Goal: Answer question/provide support

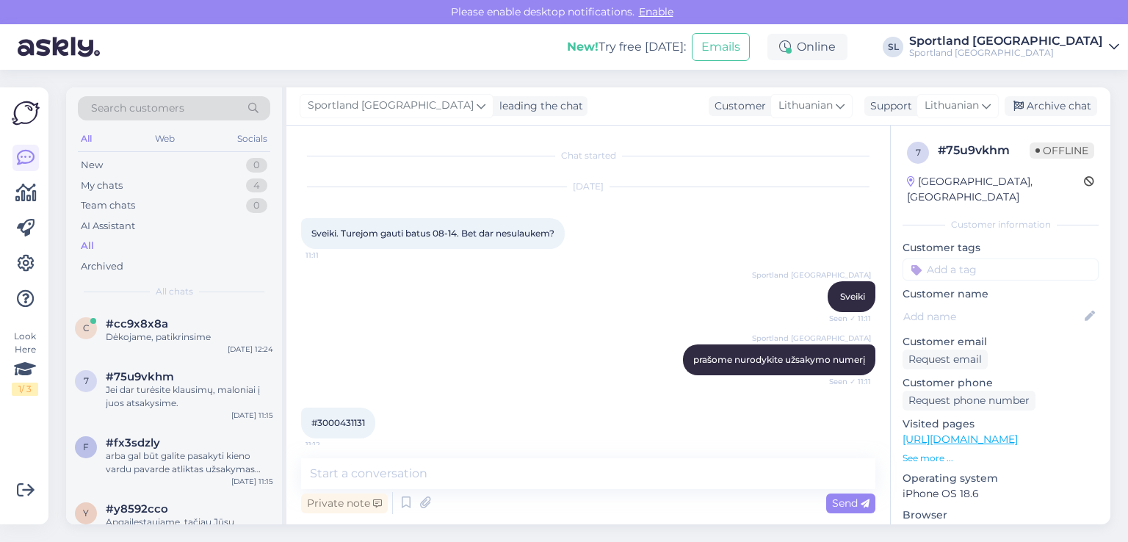
scroll to position [225, 0]
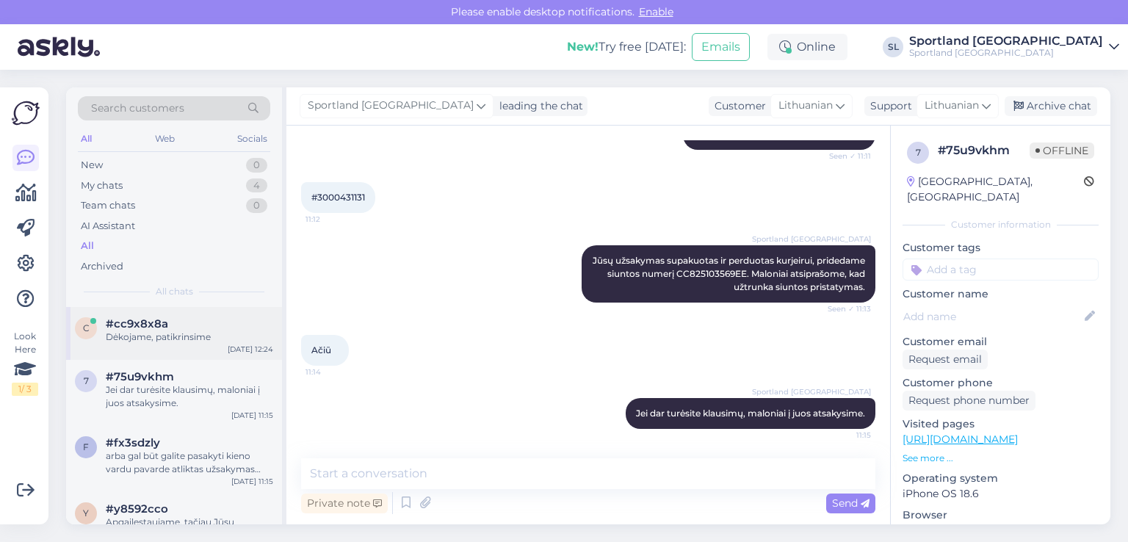
click at [161, 323] on span "#cc9x8x8a" at bounding box center [137, 323] width 62 height 13
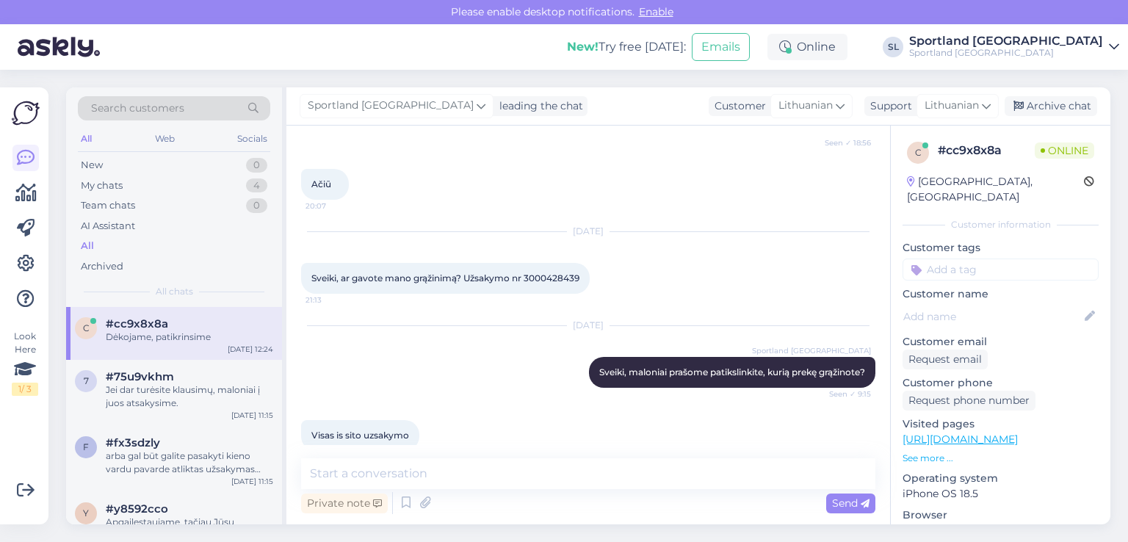
scroll to position [1048, 0]
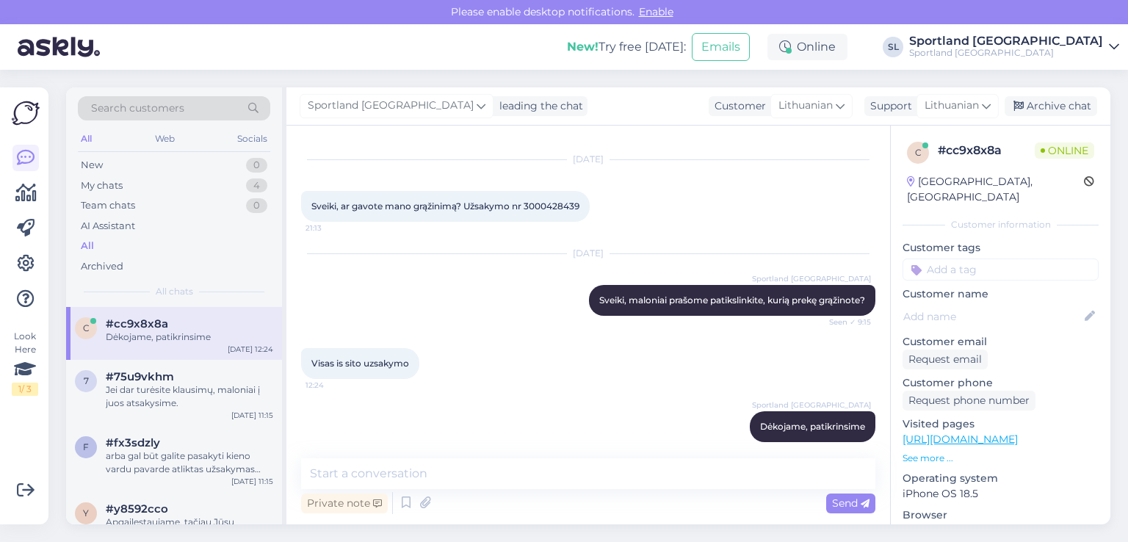
click at [573, 200] on span "Sveiki, ar gavote mano grąžinimą? Užsakymo nr 3000428439" at bounding box center [445, 205] width 268 height 11
copy div "3000428439 21:13"
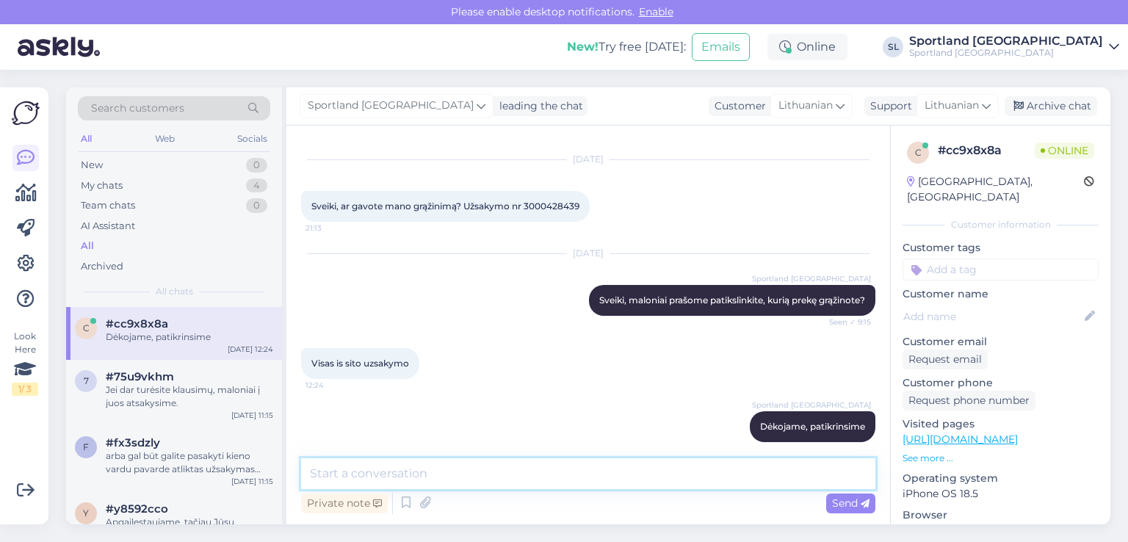
click at [526, 484] on textarea at bounding box center [588, 473] width 574 height 31
click at [689, 473] on textarea "prašome patikslinkite, ar visas prekes grąžinote vienoje siuntoje" at bounding box center [588, 473] width 574 height 31
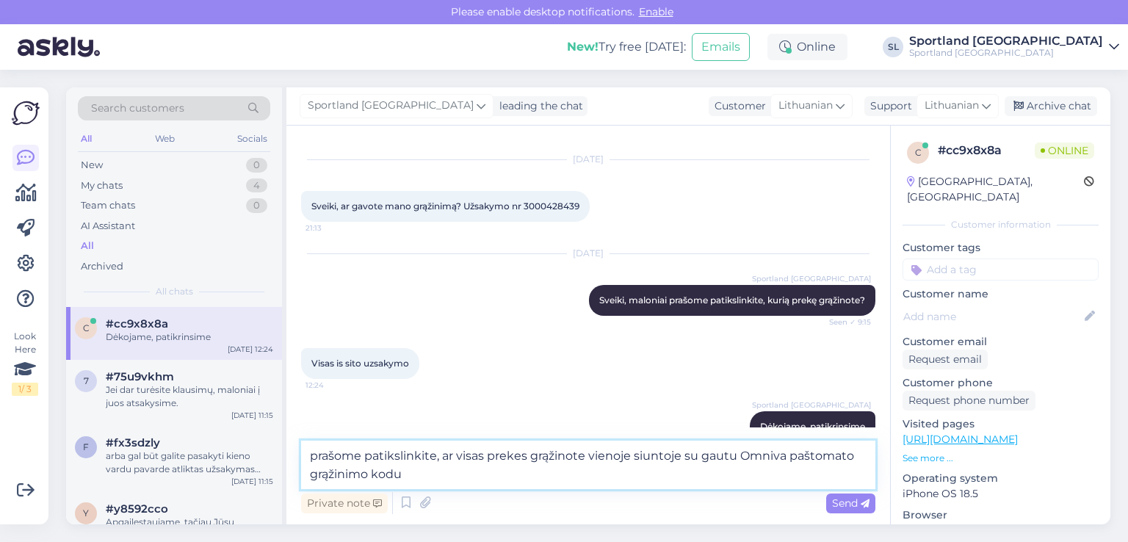
type textarea "prašome patikslinkite, ar visas prekes grąžinote vienoje siuntoje su gautu Omni…"
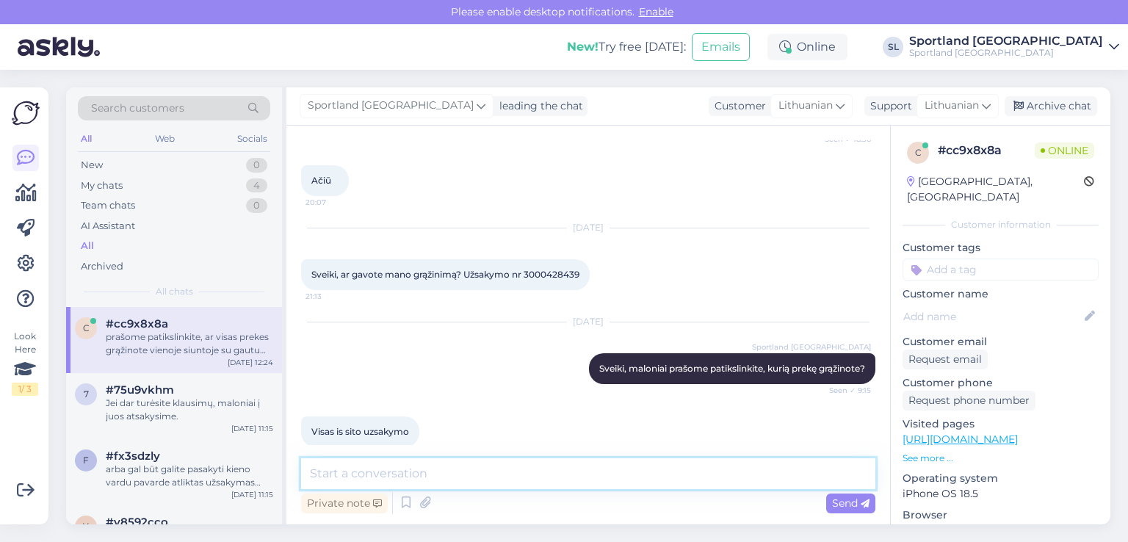
scroll to position [977, 0]
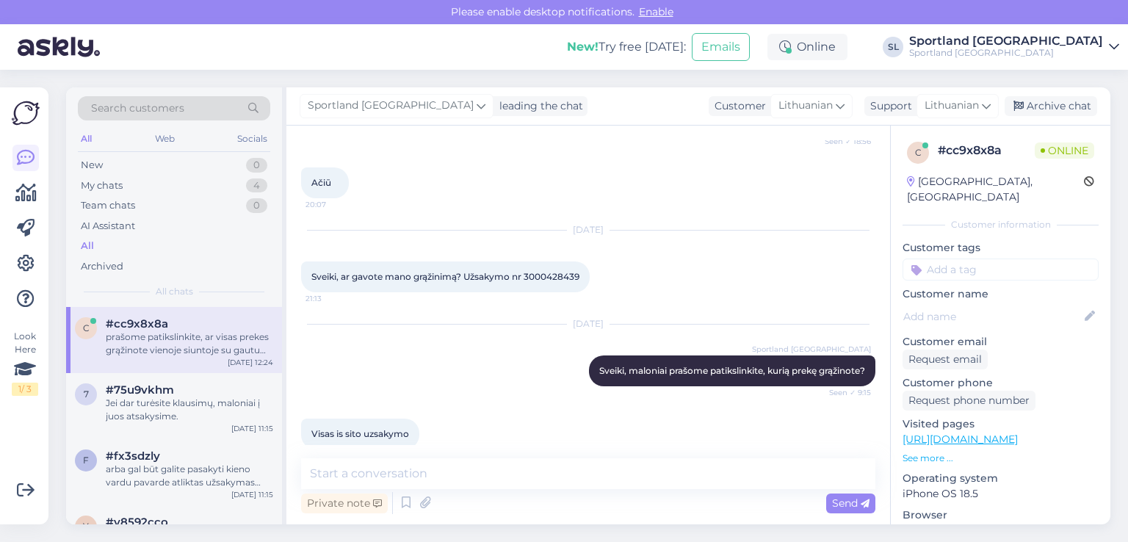
click at [566, 271] on span "Sveiki, ar gavote mano grąžinimą? Užsakymo nr 3000428439" at bounding box center [445, 276] width 268 height 11
copy div "3000428439 21:13"
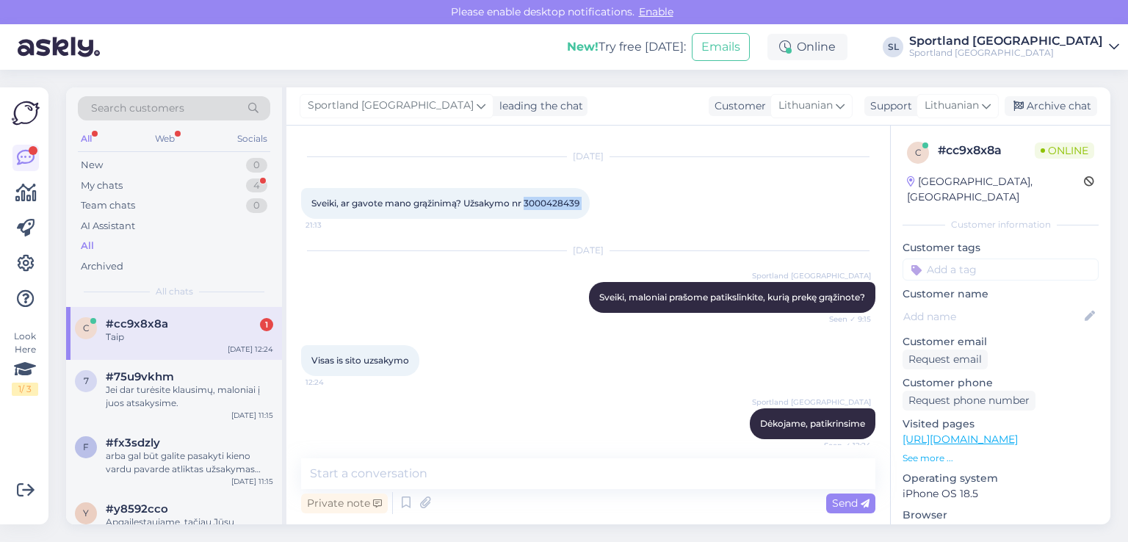
scroll to position [1187, 0]
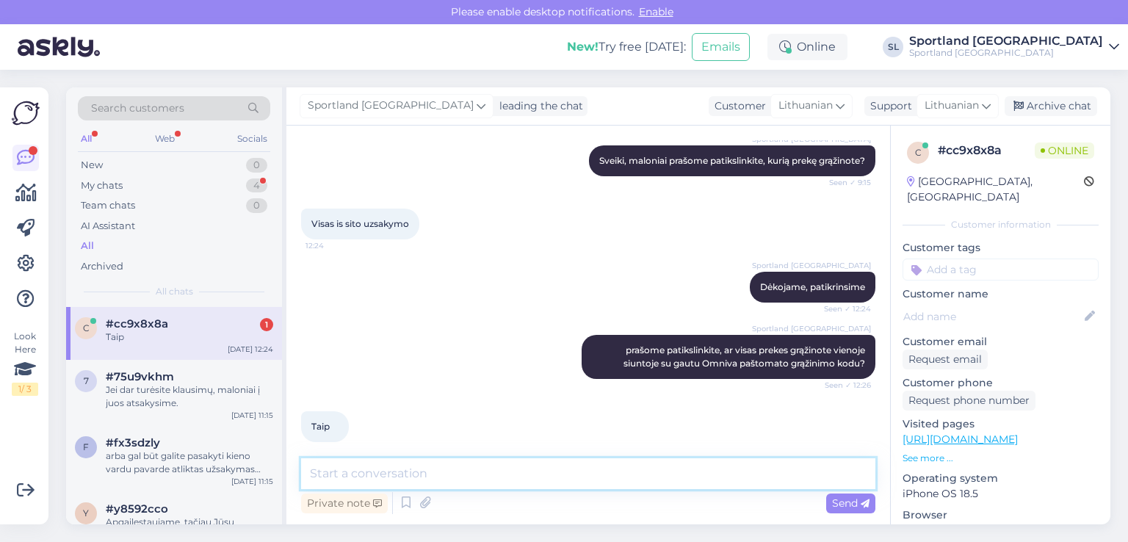
click at [529, 472] on textarea at bounding box center [588, 473] width 574 height 31
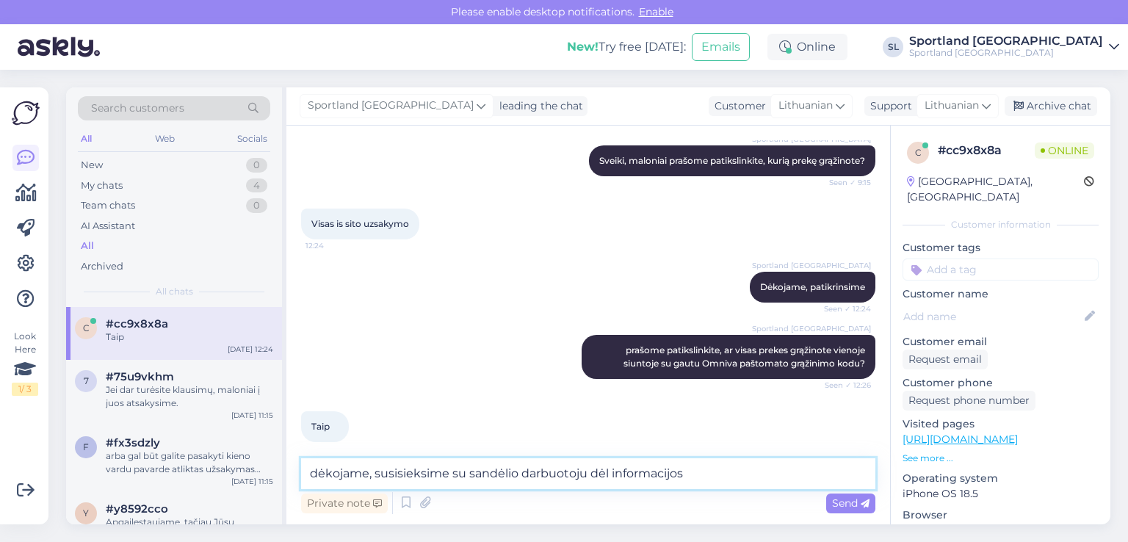
type textarea "dėkojame, susisieksime su sandėlio darbuotoju dėl informacijos"
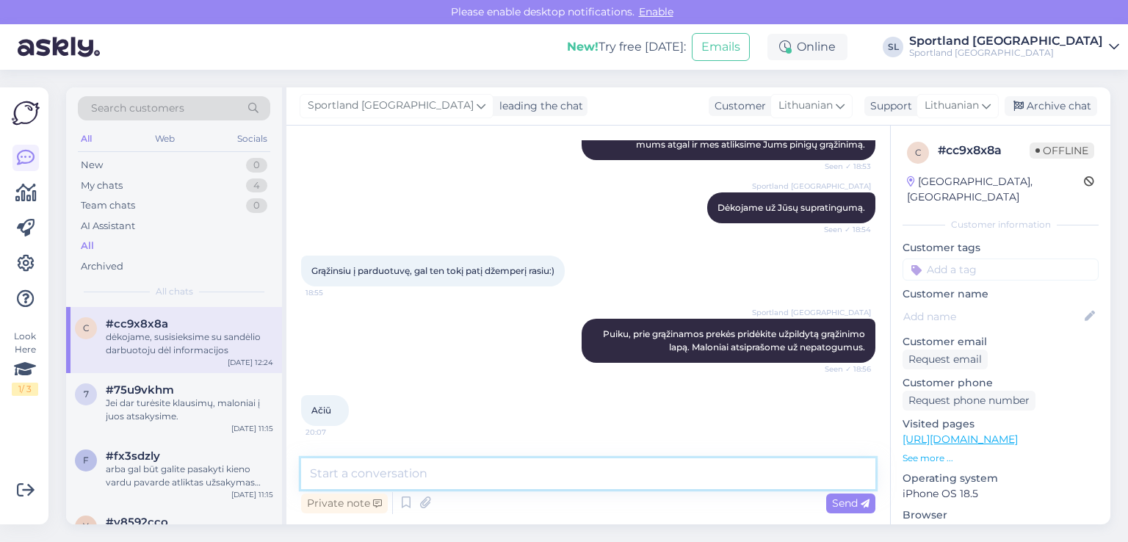
scroll to position [970, 0]
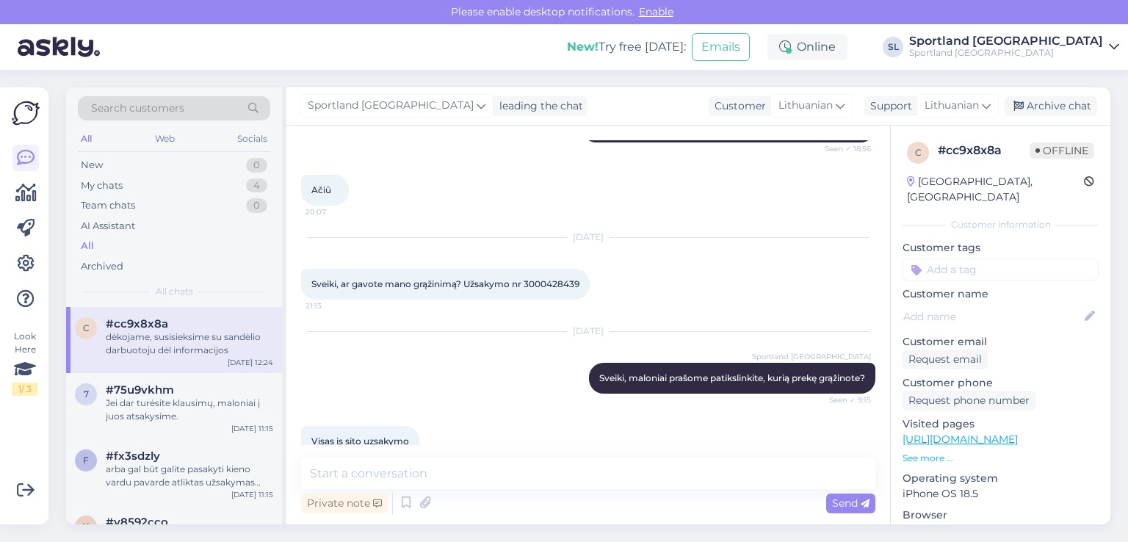
click at [556, 278] on span "Sveiki, ar gavote mano grąžinimą? Užsakymo nr 3000428439" at bounding box center [445, 283] width 268 height 11
copy div "3000428439 21:13"
click at [551, 269] on div "Sveiki, ar gavote mano grąžinimą? Užsakymo nr 3000428439 21:13" at bounding box center [445, 284] width 288 height 31
click at [553, 278] on span "Sveiki, ar gavote mano grąžinimą? Užsakymo nr 3000428439" at bounding box center [445, 283] width 268 height 11
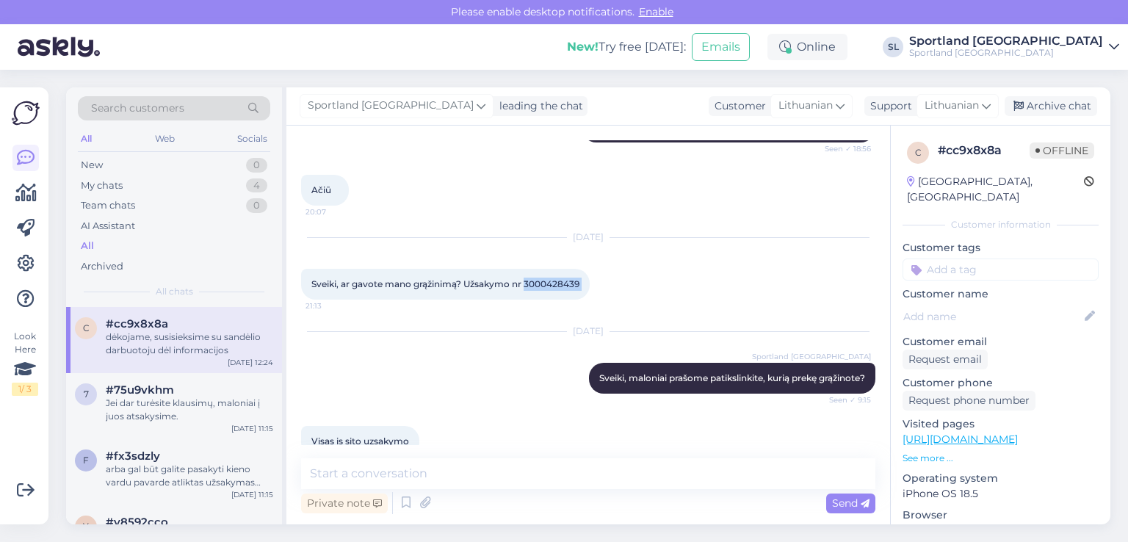
click at [553, 278] on span "Sveiki, ar gavote mano grąžinimą? Užsakymo nr 3000428439" at bounding box center [445, 283] width 268 height 11
copy div "3000428439 21:13"
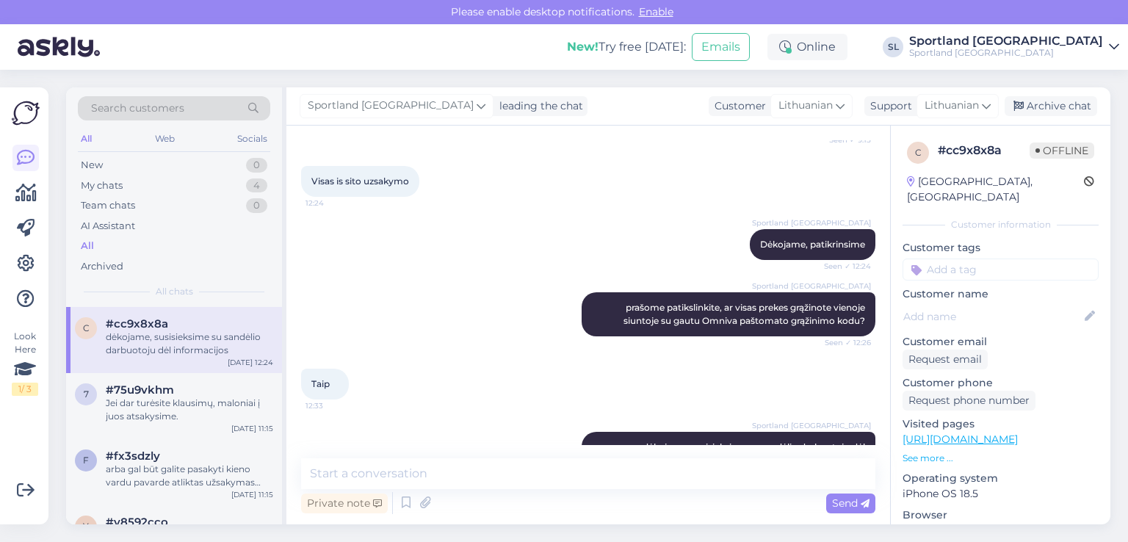
scroll to position [1263, 0]
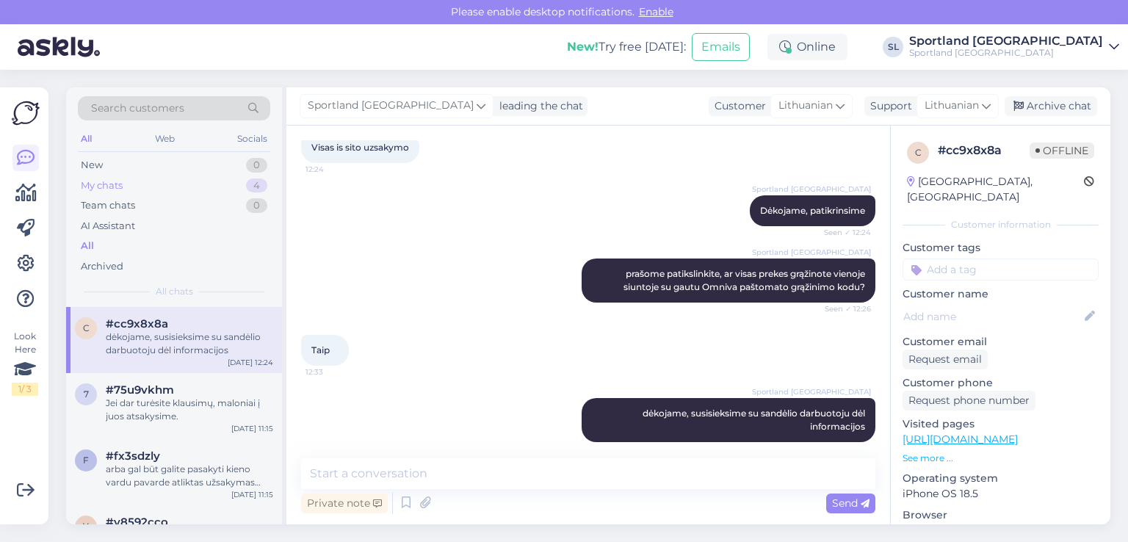
click at [164, 183] on div "My chats 4" at bounding box center [174, 185] width 192 height 21
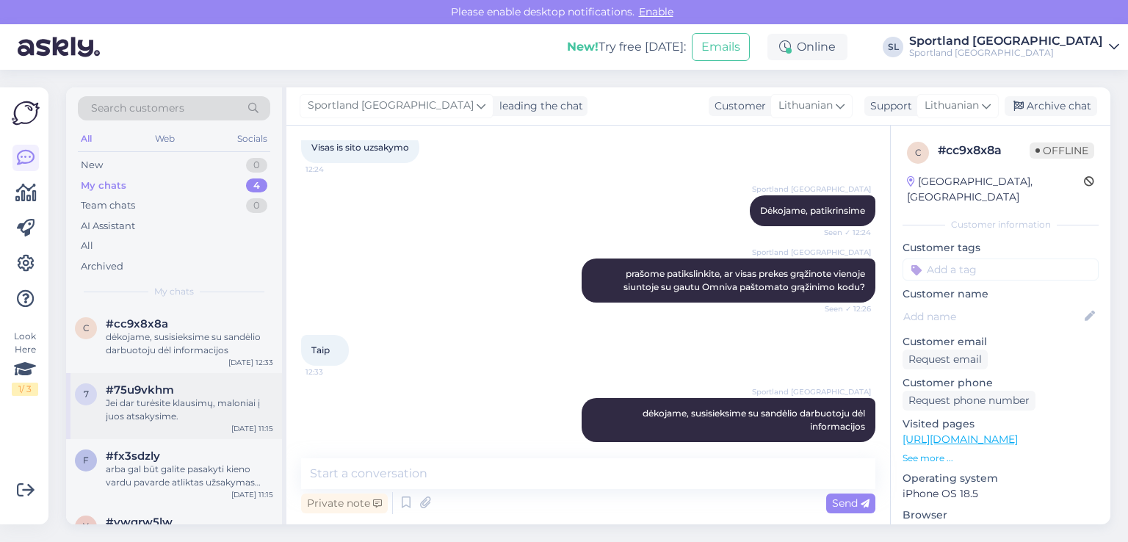
click at [149, 399] on div "Jei dar turėsite klausimų, maloniai į juos atsakysime." at bounding box center [189, 409] width 167 height 26
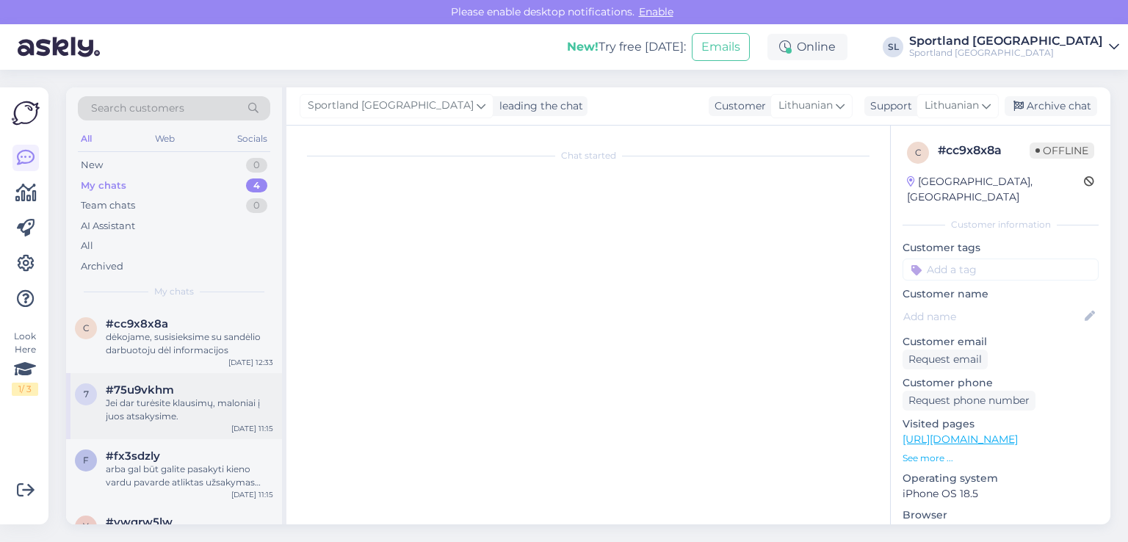
scroll to position [226, 0]
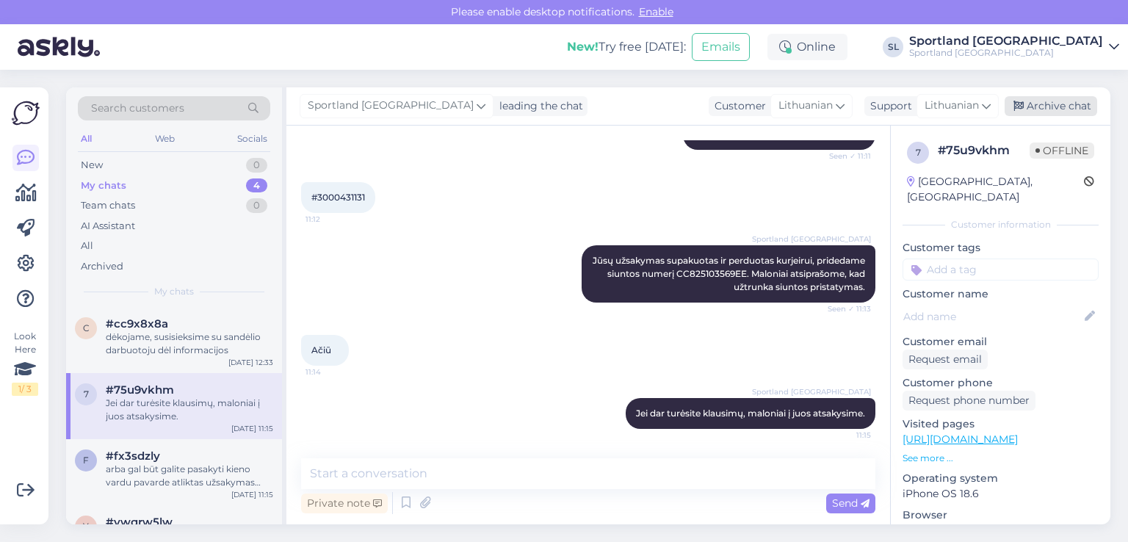
click at [1054, 100] on div "Archive chat" at bounding box center [1050, 106] width 92 height 20
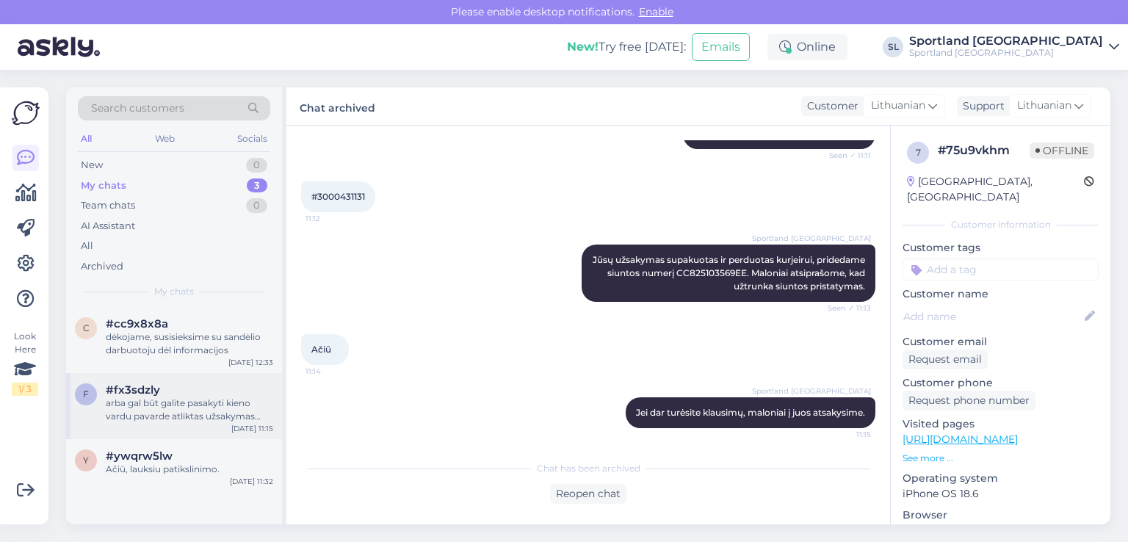
click at [183, 419] on div "arba gal būt galite pasakyti kieno vardu pavarde atliktas užsakymas arba nurody…" at bounding box center [189, 409] width 167 height 26
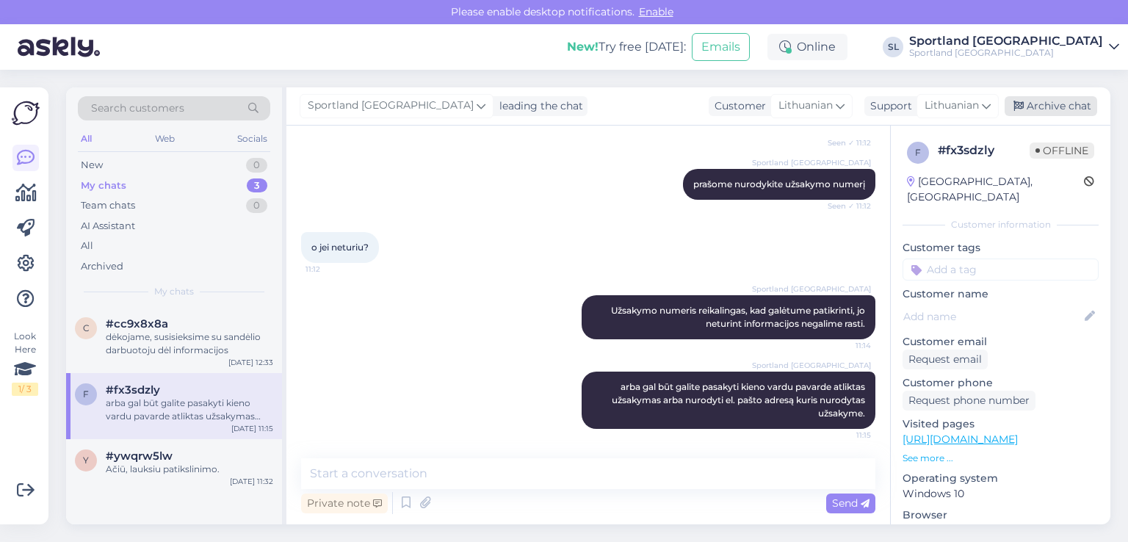
click at [1029, 100] on div "Archive chat" at bounding box center [1050, 106] width 92 height 20
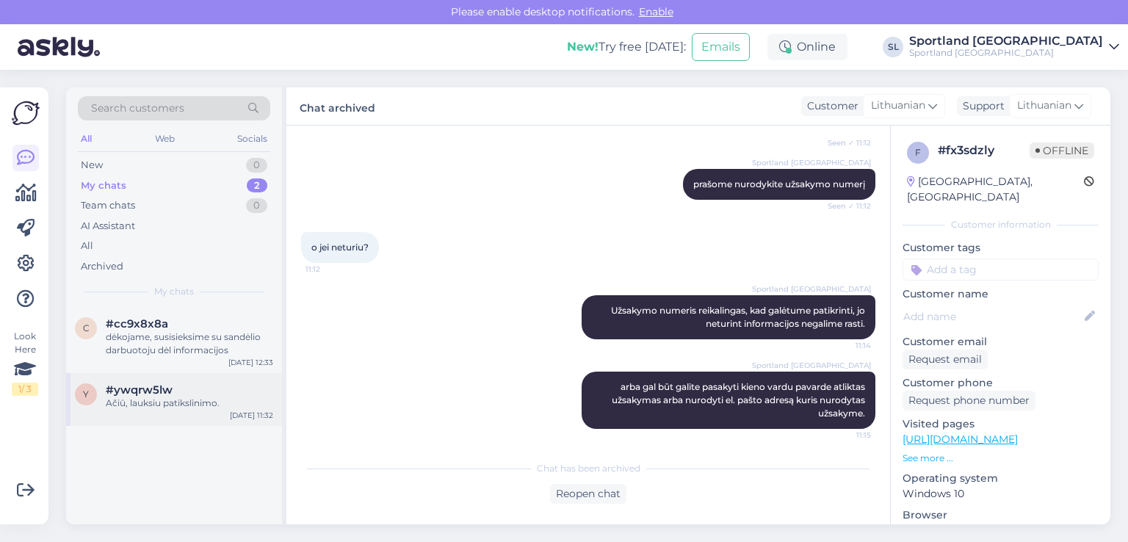
click at [153, 395] on span "#ywqrw5lw" at bounding box center [139, 389] width 67 height 13
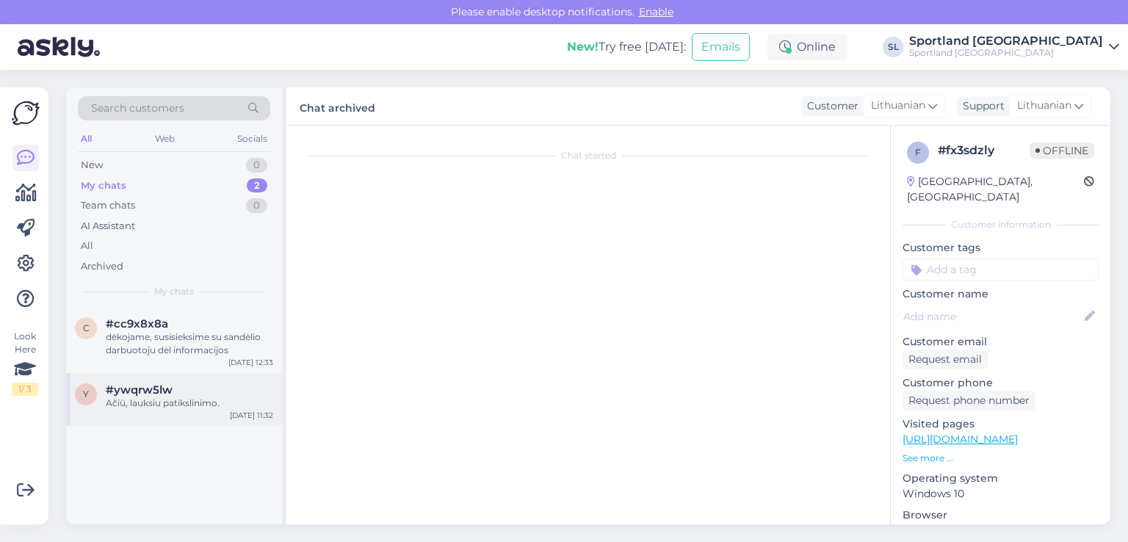
scroll to position [841, 0]
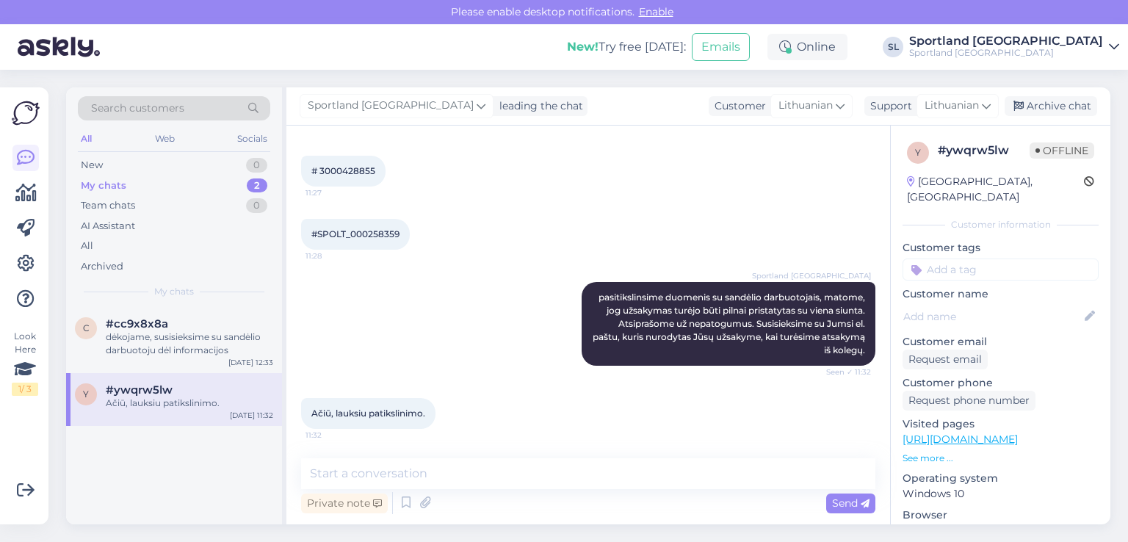
click at [353, 168] on span "# 3000428855" at bounding box center [343, 170] width 64 height 11
copy div "3000428855 11:27"
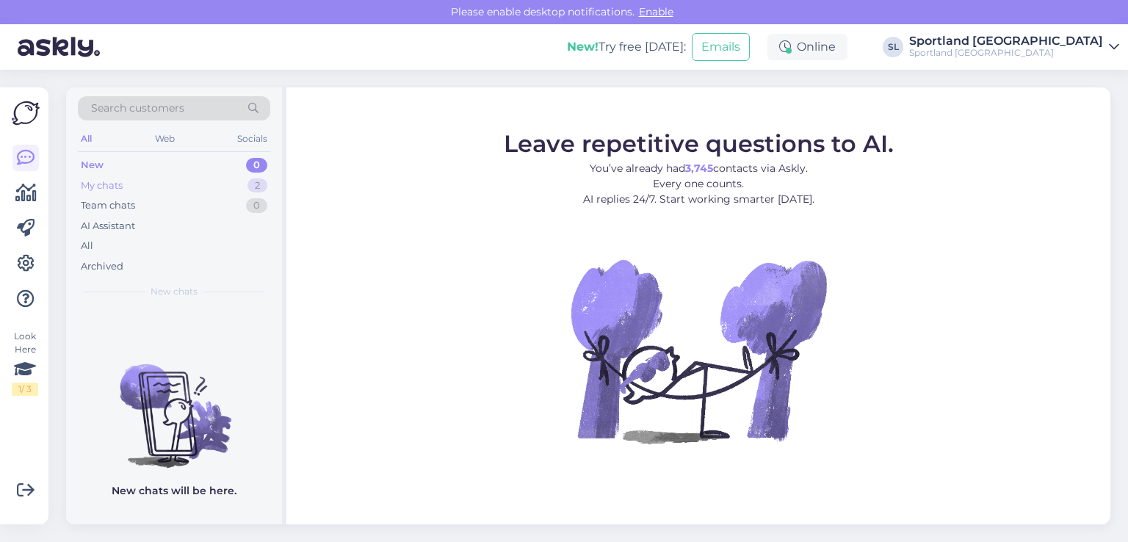
click at [96, 192] on div "My chats 2" at bounding box center [174, 185] width 192 height 21
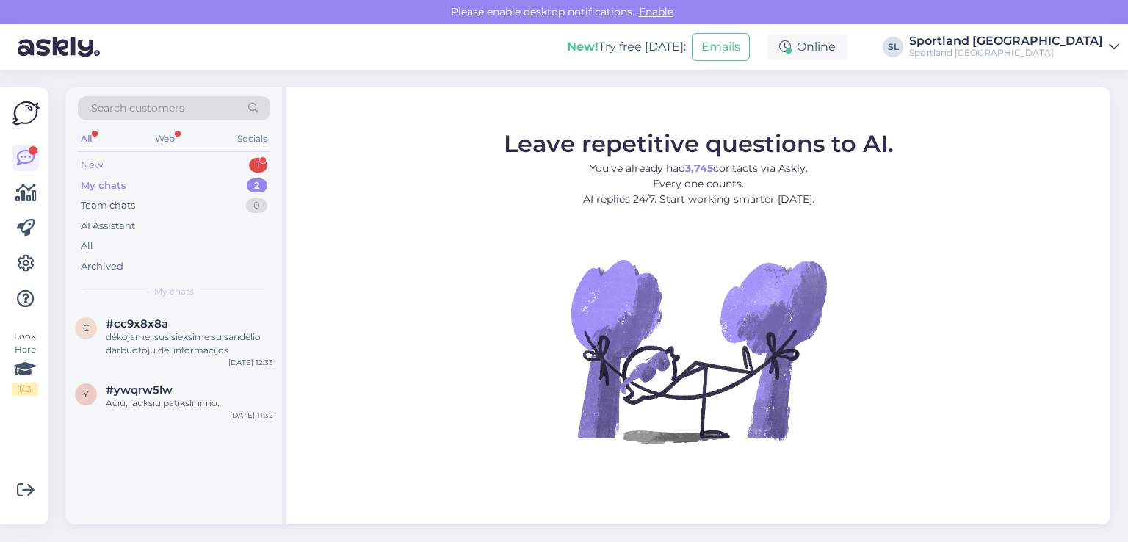
click at [126, 159] on div "New 1" at bounding box center [174, 165] width 192 height 21
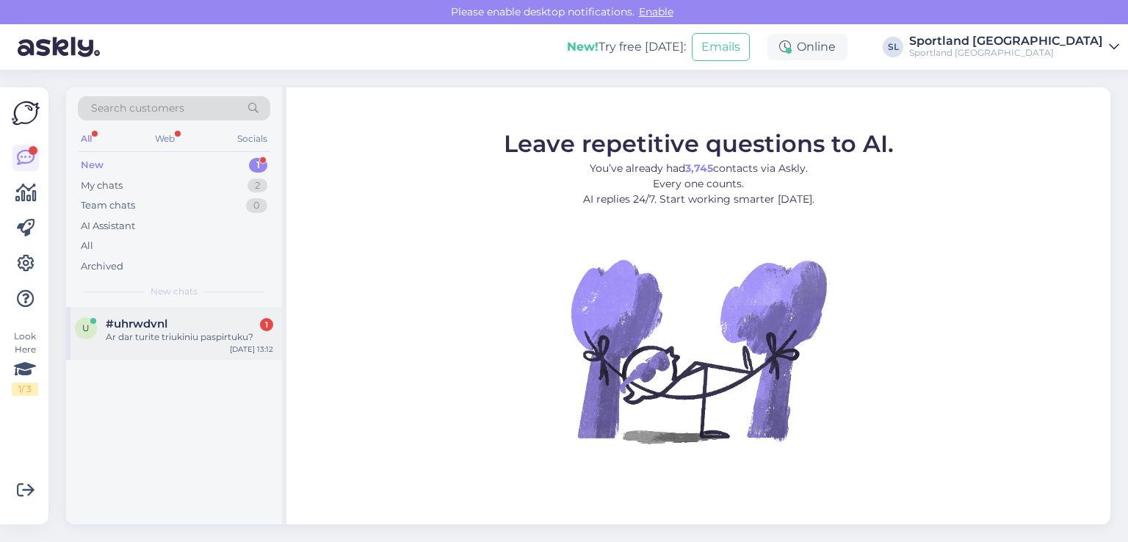
click at [180, 319] on div "#uhrwdvnl 1" at bounding box center [189, 323] width 167 height 13
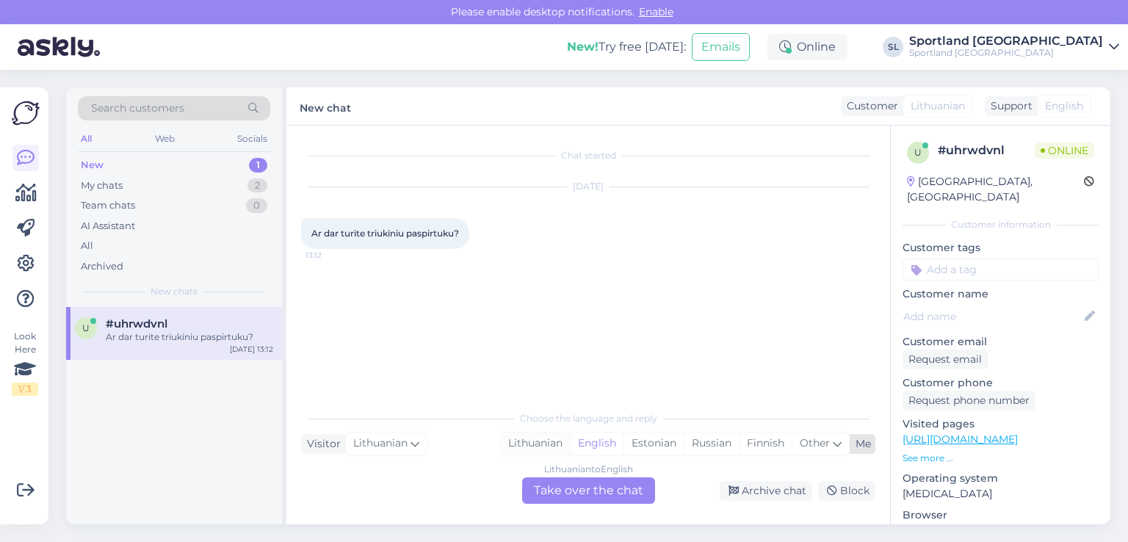
click at [534, 441] on div "Lithuanian" at bounding box center [535, 443] width 69 height 22
click at [558, 487] on div "Lithuanian to Lithuanian Take over the chat" at bounding box center [588, 490] width 133 height 26
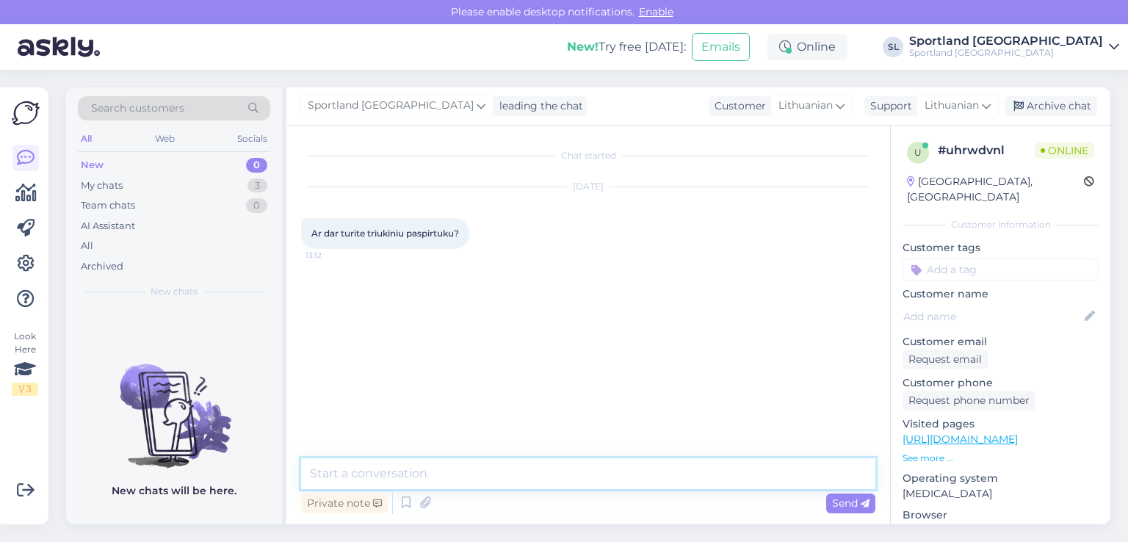
click at [558, 487] on textarea at bounding box center [588, 473] width 574 height 31
type textarea "Sveiki"
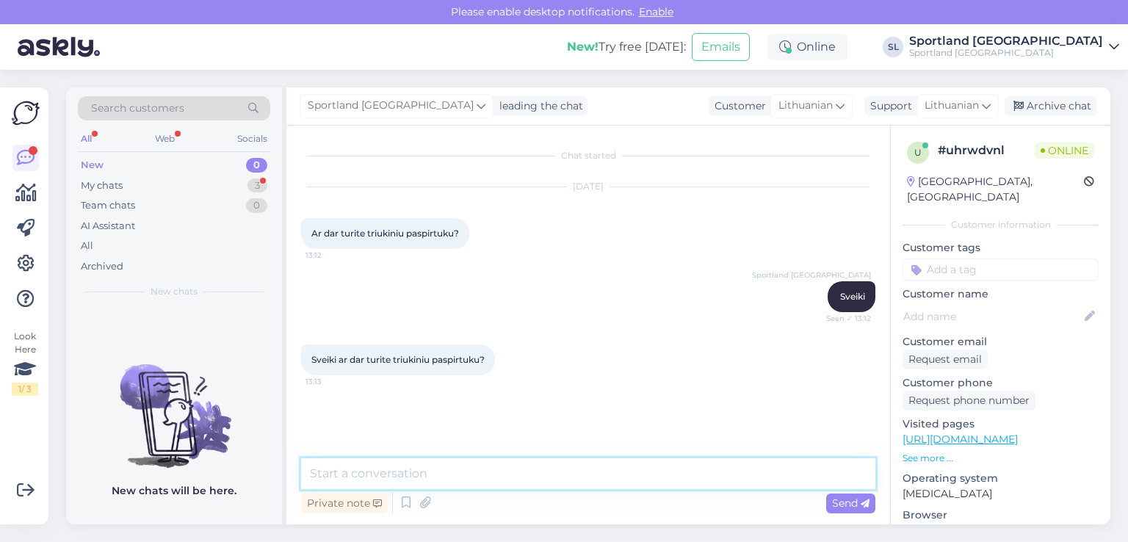
drag, startPoint x: 440, startPoint y: 463, endPoint x: 435, endPoint y: 453, distance: 11.5
click at [438, 461] on textarea at bounding box center [588, 473] width 574 height 31
paste textarea "[URL][DOMAIN_NAME]"
type textarea "[URL][DOMAIN_NAME]"
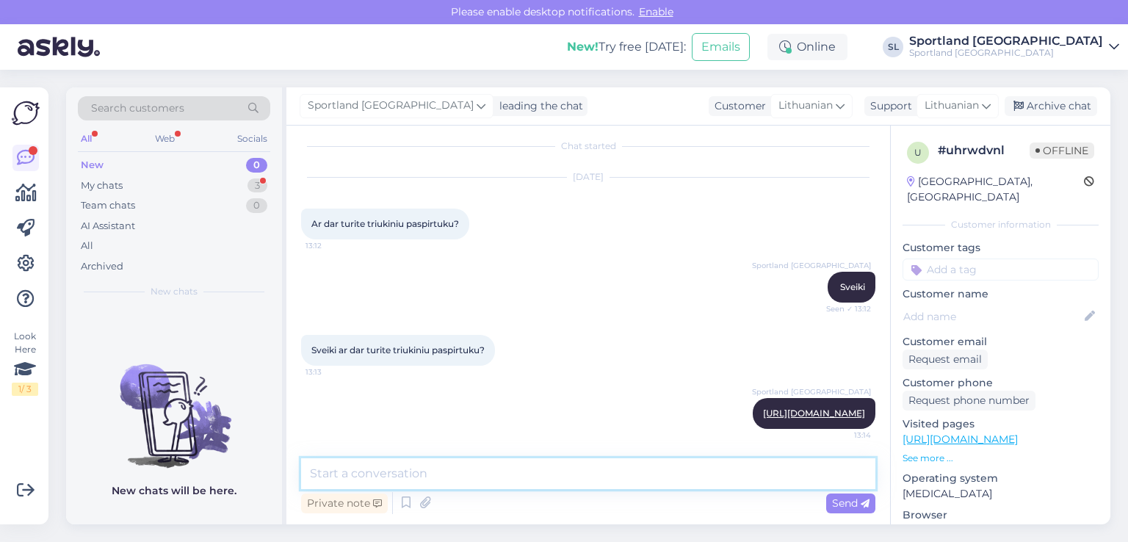
click at [394, 484] on textarea at bounding box center [588, 473] width 574 height 31
paste textarea "https://sportland.lt/product/crisp_surge_pro_scooter_12205sucblu"
type textarea "https://sportland.lt/product/crisp_surge_pro_scooter_12205sucblu"
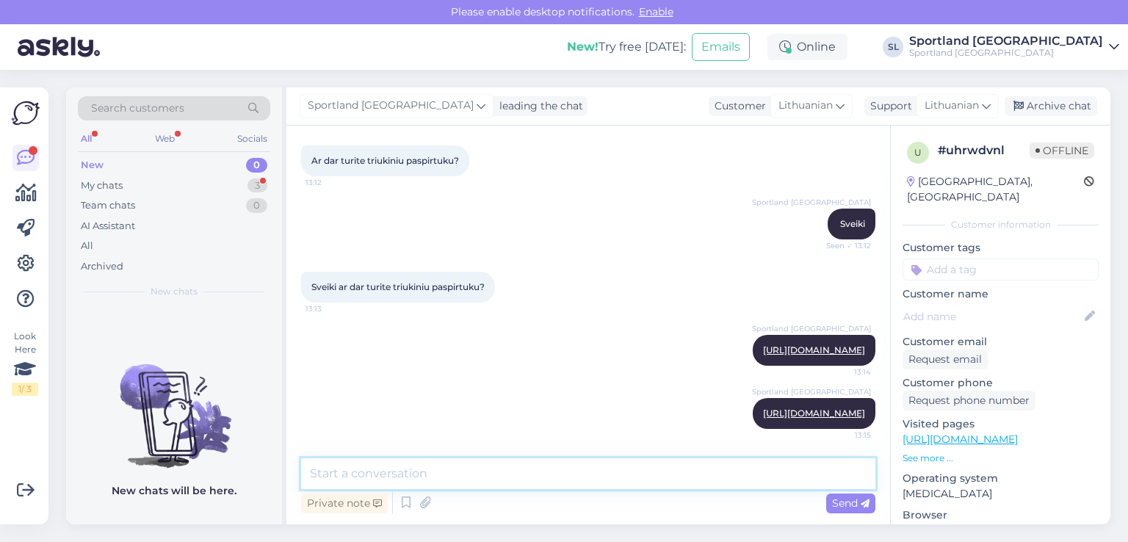
paste textarea "https://sportland.lt/product/crisp_inception_pro_scooter_122012"
type textarea "https://sportland.lt/product/crisp_inception_pro_scooter_122012"
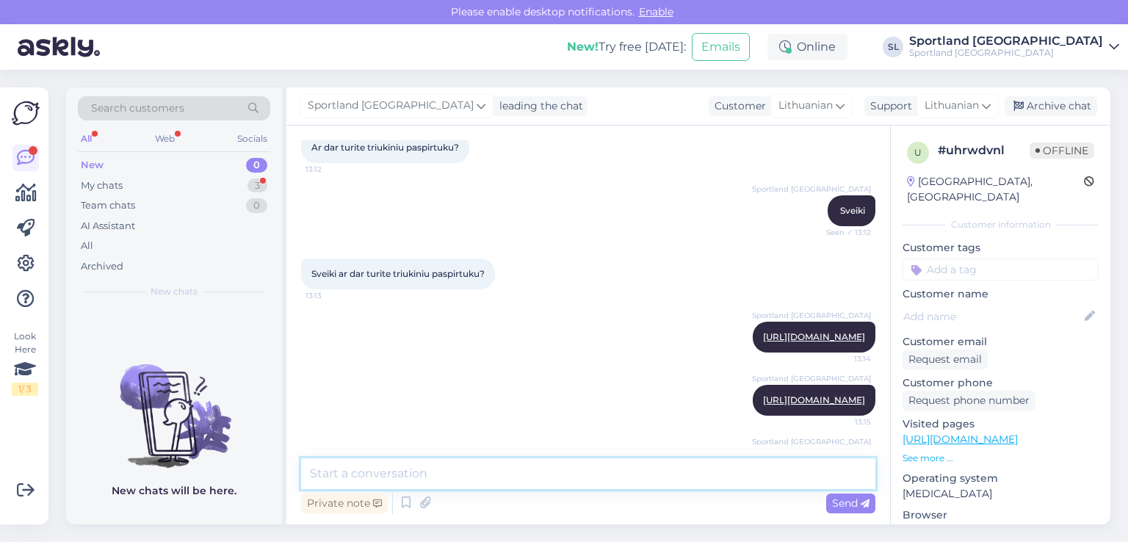
scroll to position [162, 0]
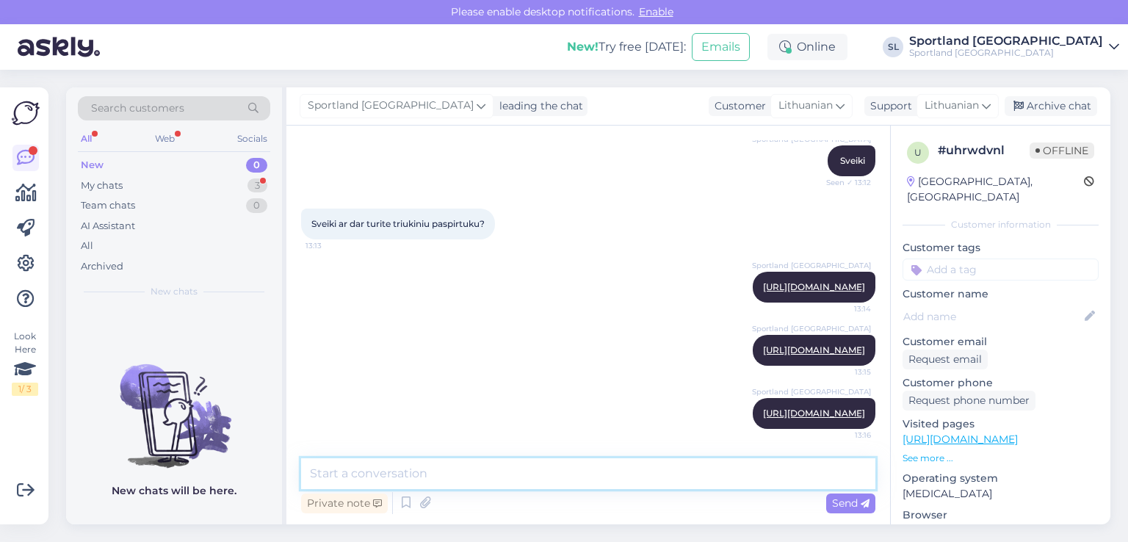
click at [543, 473] on textarea at bounding box center [588, 473] width 574 height 31
paste textarea "https://sportland.lt/product/district_titan_complete___dic20004"
type textarea "https://sportland.lt/product/district_titan_complete___dic20004"
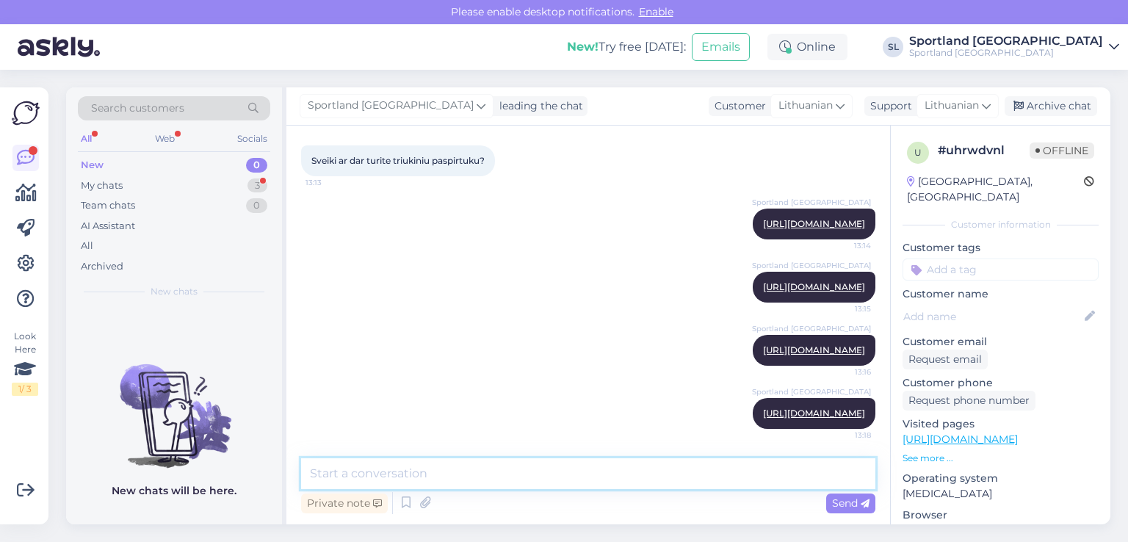
paste textarea "https://sportland.lt/product/crisp_surge_pro_scooter_12205succpu"
type textarea "https://sportland.lt/product/crisp_surge_pro_scooter_12205succpu"
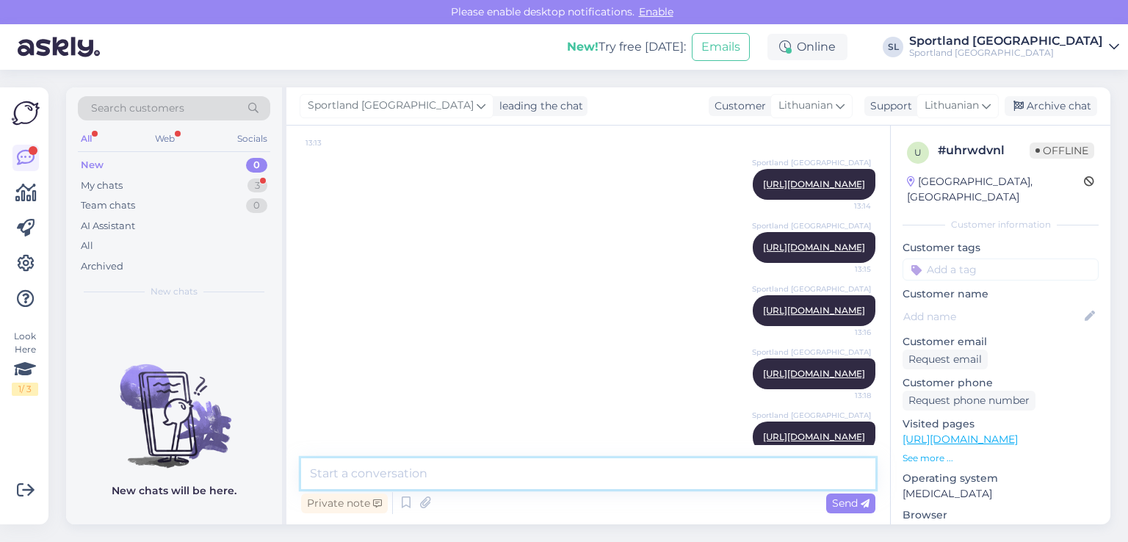
scroll to position [315, 0]
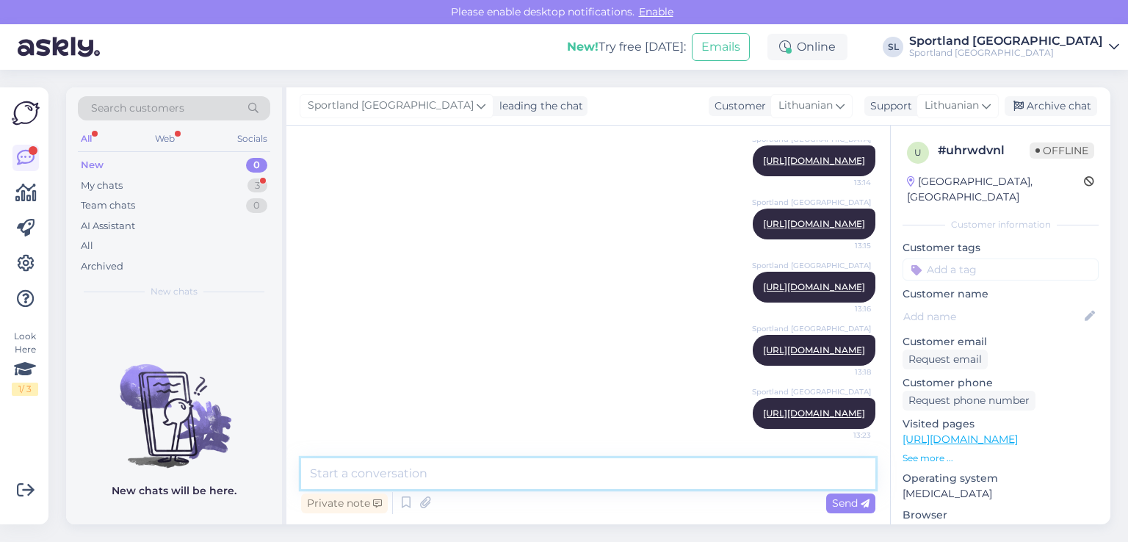
paste textarea "https://sportland.lt/product/district_titus_complete___dic20001"
type textarea "https://sportland.lt/product/district_titus_complete___dic20001"
click at [482, 476] on textarea at bounding box center [588, 473] width 574 height 31
click at [341, 473] on textarea "Prid4jome nuorodas" at bounding box center [588, 473] width 574 height 31
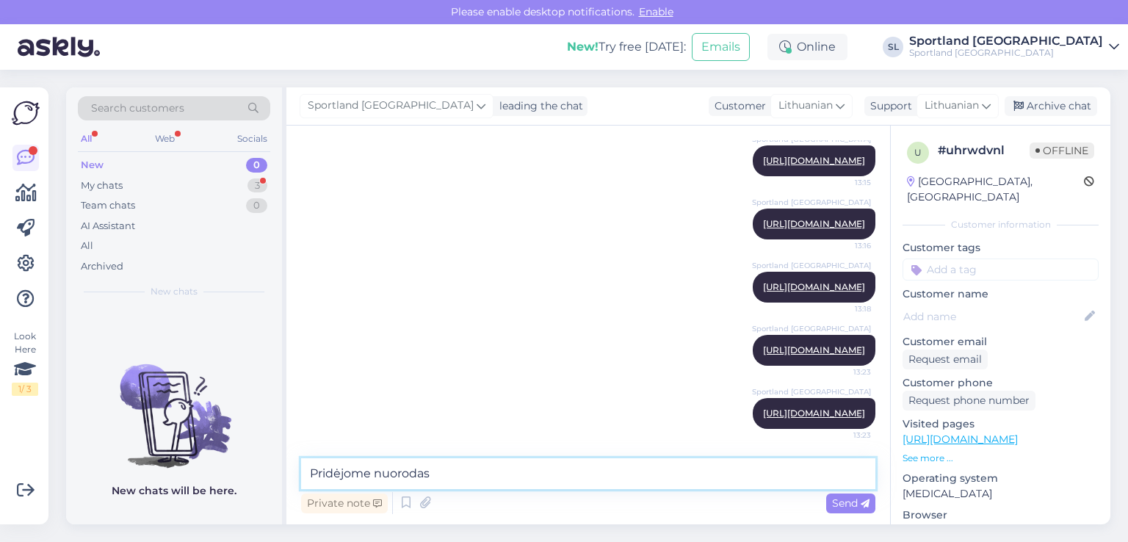
click at [459, 470] on textarea "Pridėjome nuorodas" at bounding box center [588, 473] width 574 height 31
type textarea "Pridėjome nuorodas paspirtukų."
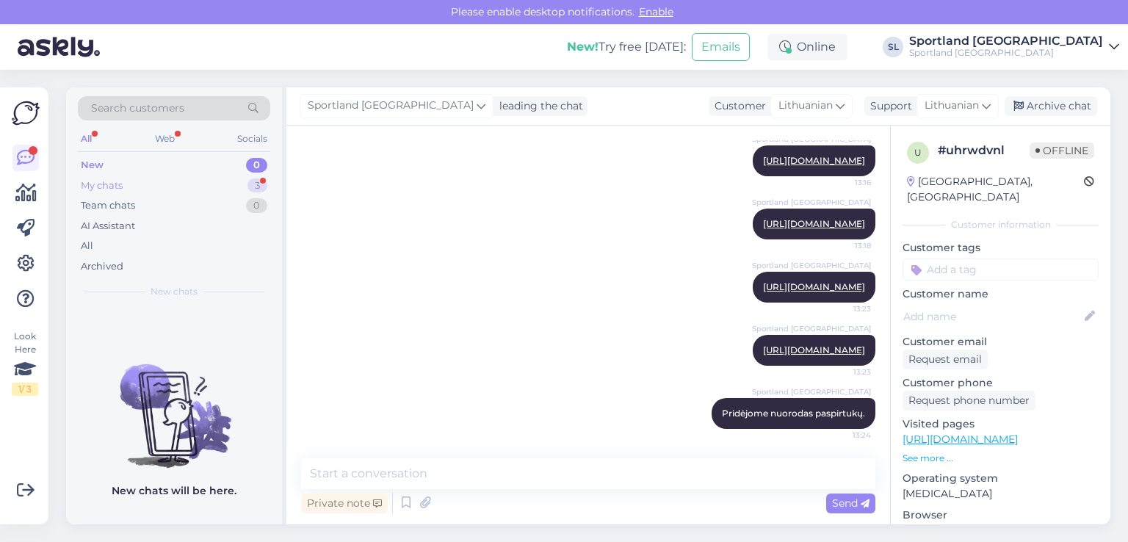
click at [160, 186] on div "My chats 3" at bounding box center [174, 185] width 192 height 21
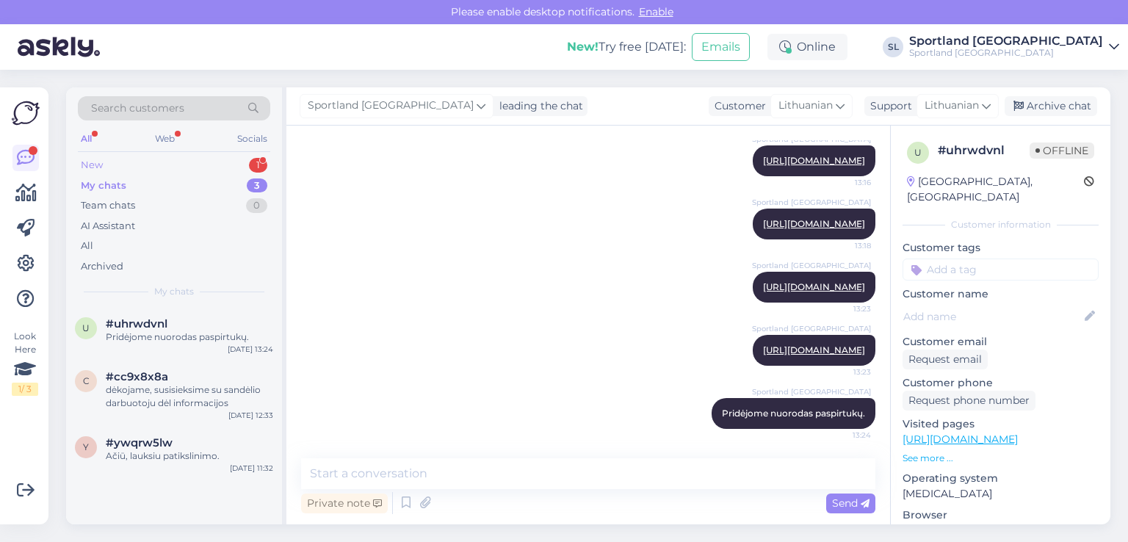
click at [168, 167] on div "New 1" at bounding box center [174, 165] width 192 height 21
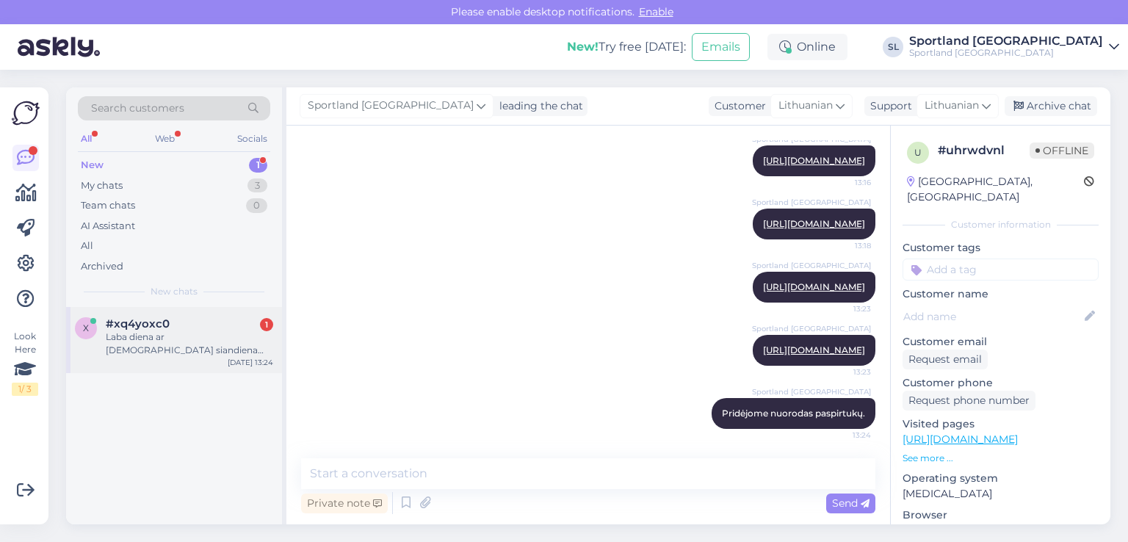
click at [187, 309] on div "x #xq4yoxc0 1 Laba diena ar ateis siandiena mano siunta? Aug 19 13:24" at bounding box center [174, 340] width 216 height 66
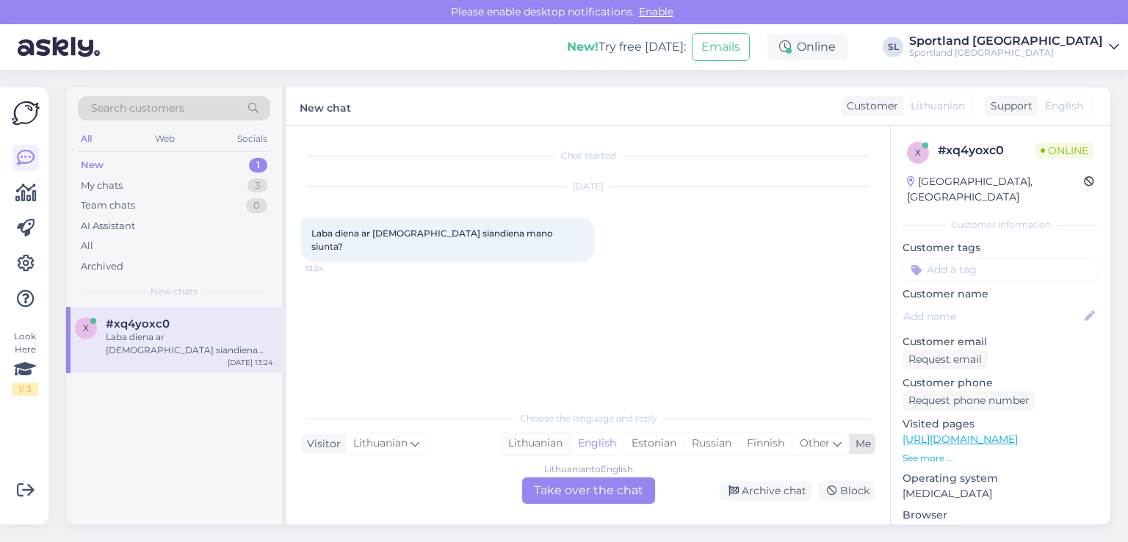
click at [547, 440] on div "Lithuanian" at bounding box center [535, 443] width 69 height 22
click at [570, 498] on div "Lithuanian to Lithuanian Take over the chat" at bounding box center [588, 490] width 133 height 26
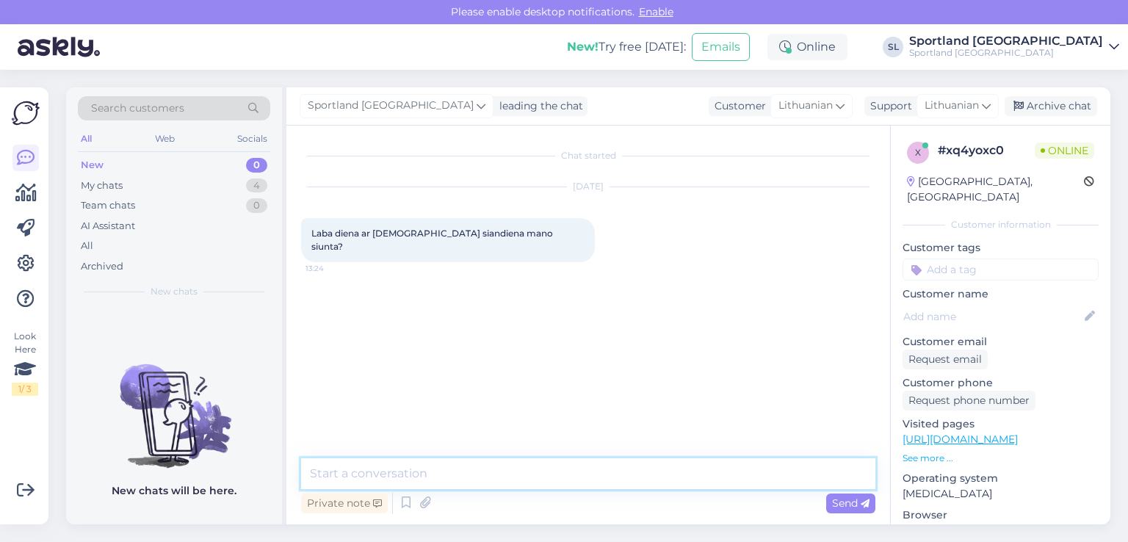
click at [505, 466] on textarea at bounding box center [588, 473] width 574 height 31
type textarea "Sveiki"
type textarea "prašome nurodykite užsakymo numerį"
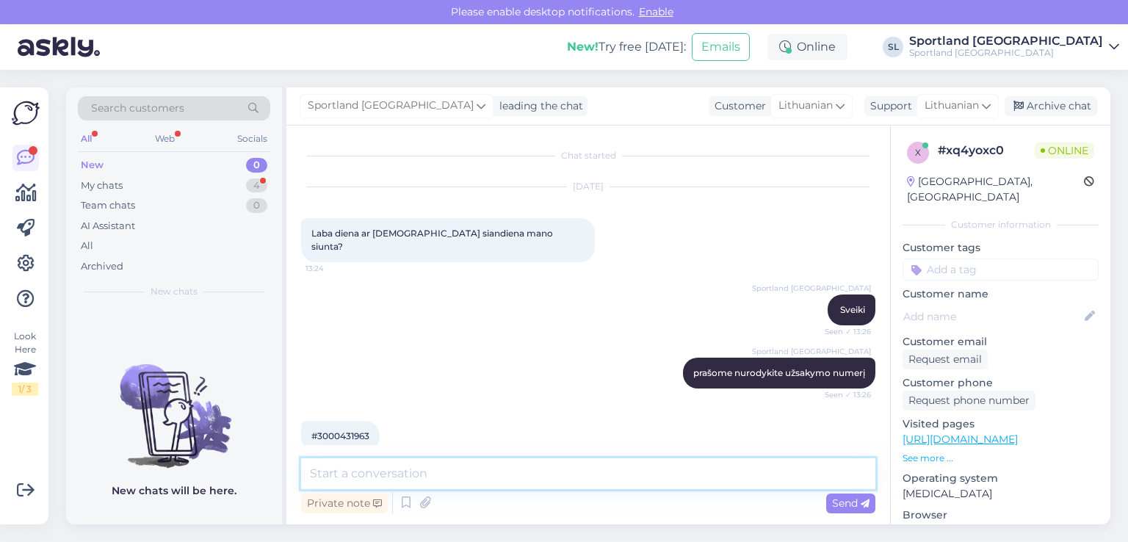
scroll to position [10, 0]
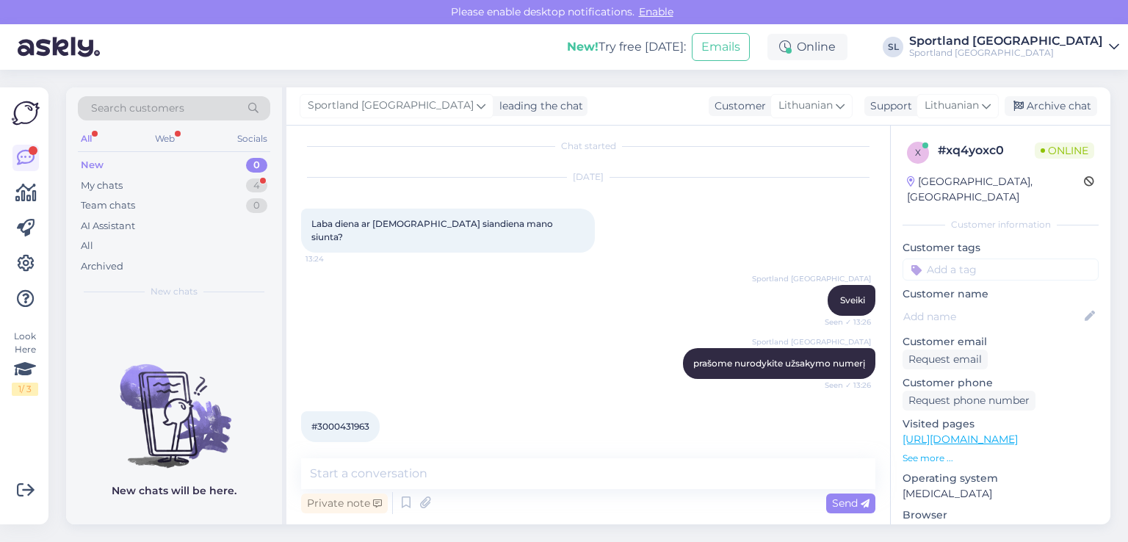
drag, startPoint x: 362, startPoint y: 403, endPoint x: 346, endPoint y: 422, distance: 25.0
click at [355, 413] on div "#3000431963 13:26" at bounding box center [340, 426] width 79 height 31
click at [344, 411] on div "#3000431963 13:26" at bounding box center [340, 426] width 79 height 31
copy div "3000431963 13:26"
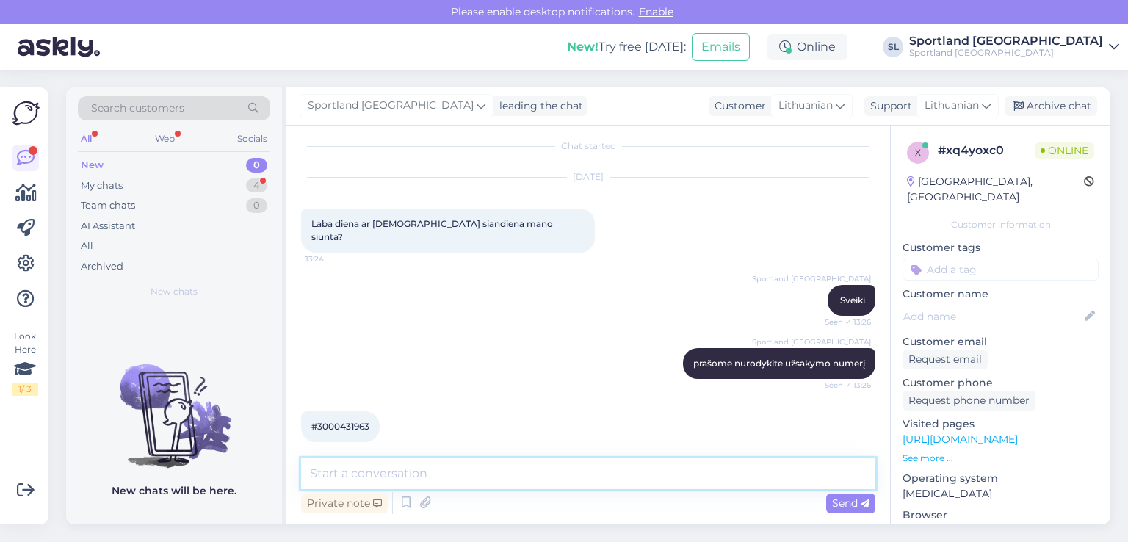
click at [531, 473] on textarea at bounding box center [588, 473] width 574 height 31
click at [438, 470] on textarea "Pagal siuntos numerį matome" at bounding box center [588, 473] width 574 height 31
paste textarea "CC825173729EE"
click at [614, 471] on textarea "Pagal siuntos numerį CC825173729EE matome" at bounding box center [588, 473] width 574 height 31
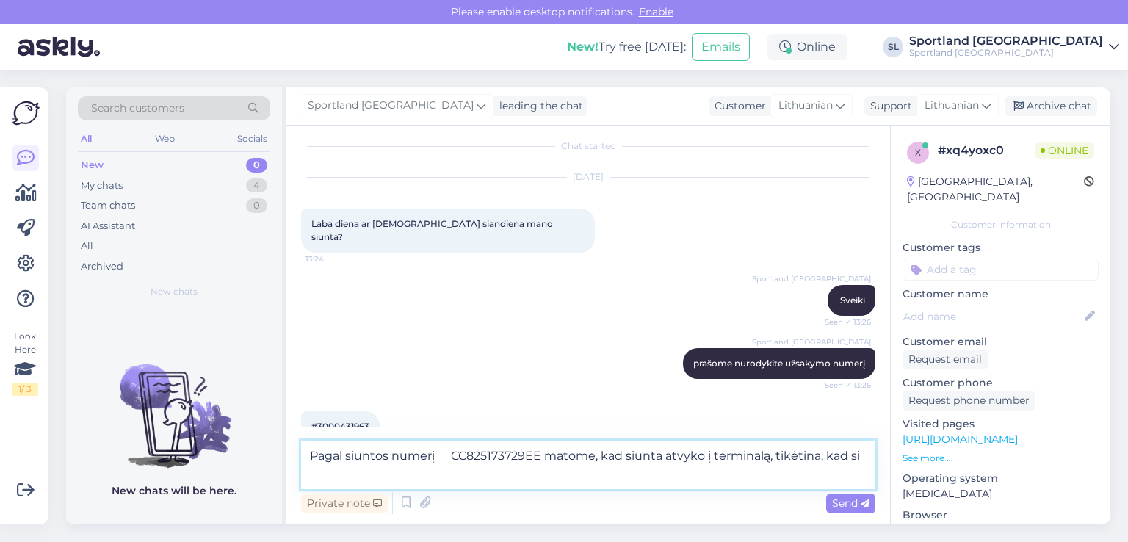
scroll to position [25, 0]
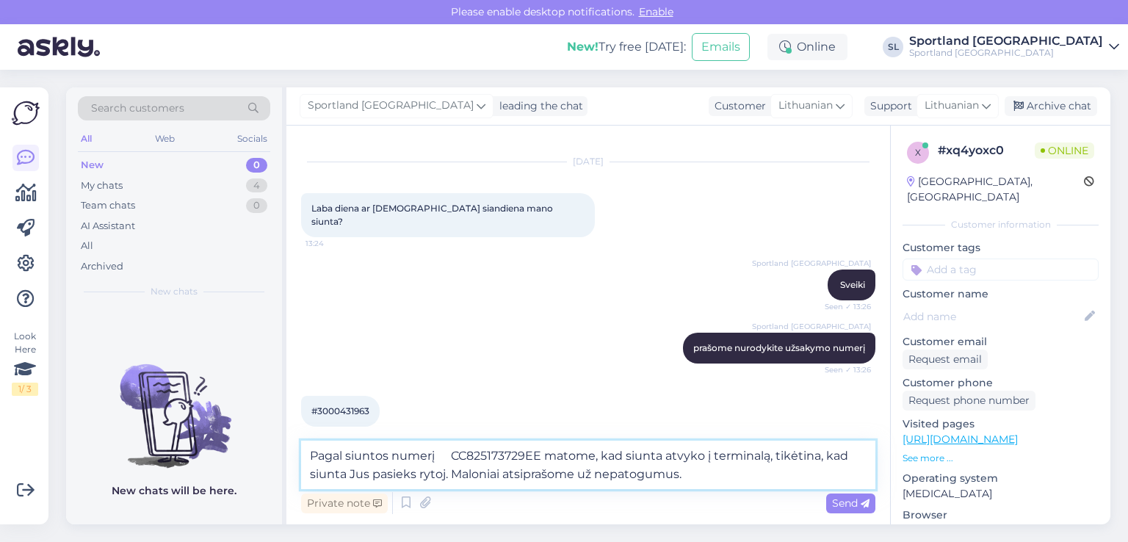
type textarea "Pagal siuntos numerį CC825173729EE matome, kad siunta atvyko į terminalą, tikėt…"
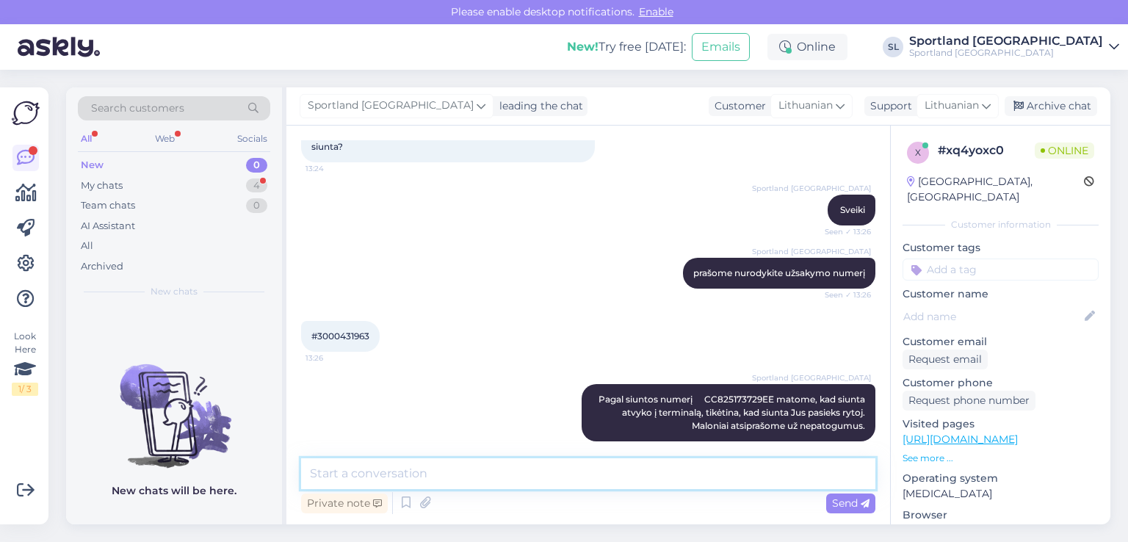
scroll to position [162, 0]
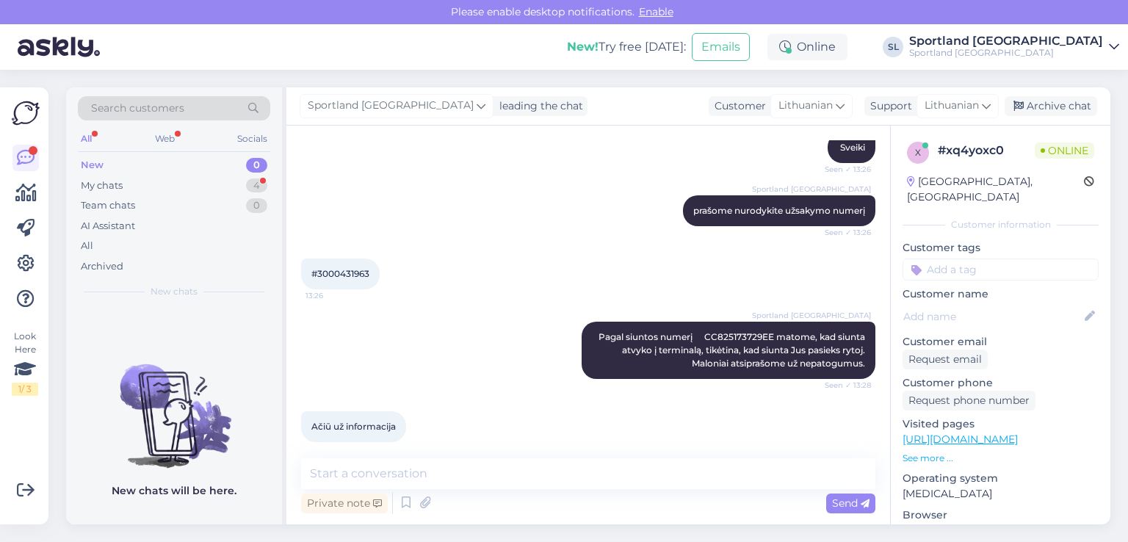
click at [595, 395] on div "Ačiū už informacija 13:30" at bounding box center [588, 426] width 574 height 63
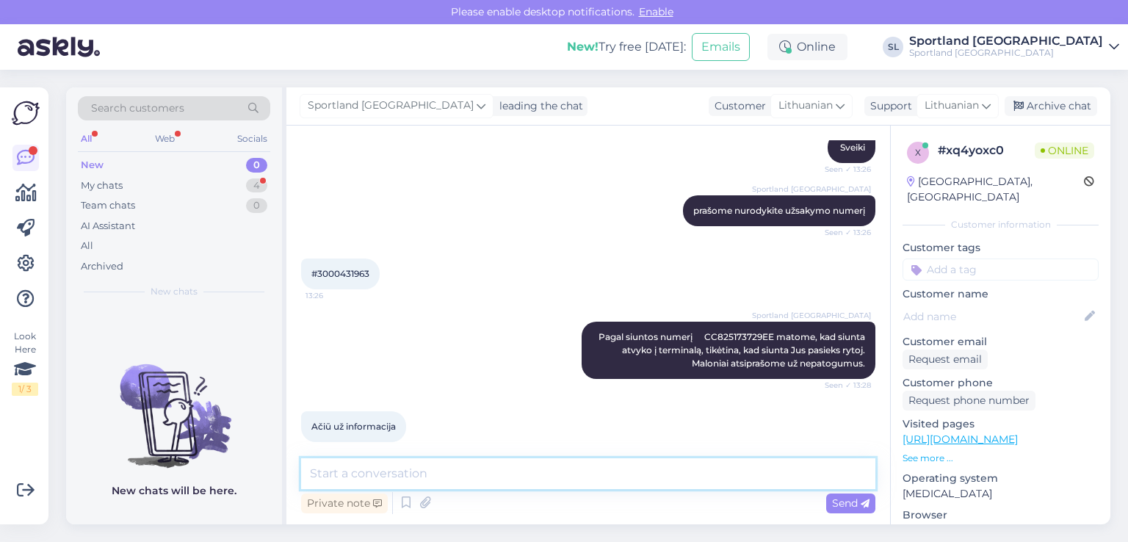
click at [414, 474] on textarea at bounding box center [588, 473] width 574 height 31
type textarea "Nėra už ką, geros Jums dienos :)"
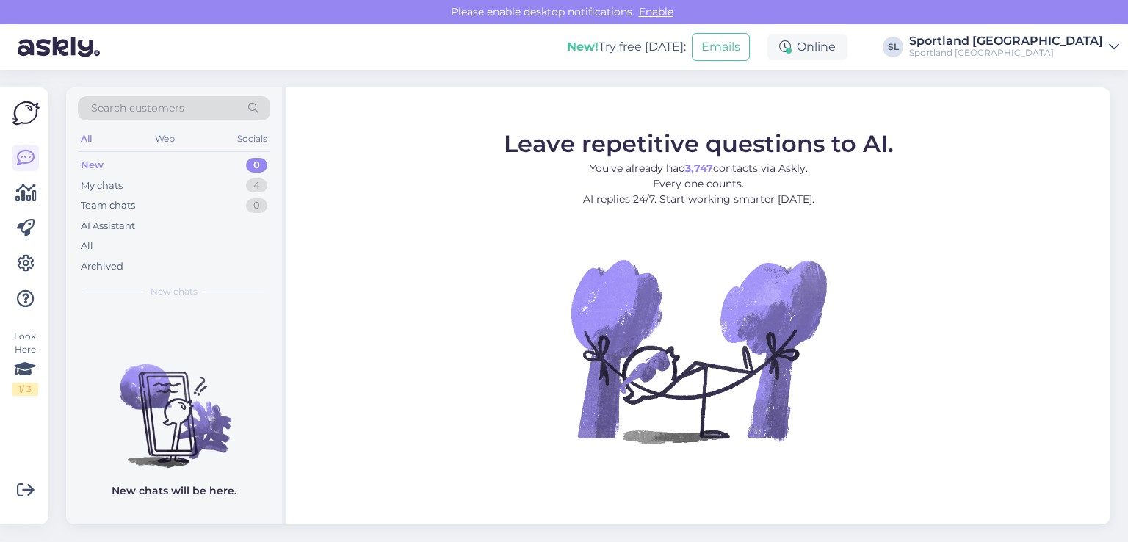
click at [120, 185] on div "My chats" at bounding box center [102, 185] width 42 height 15
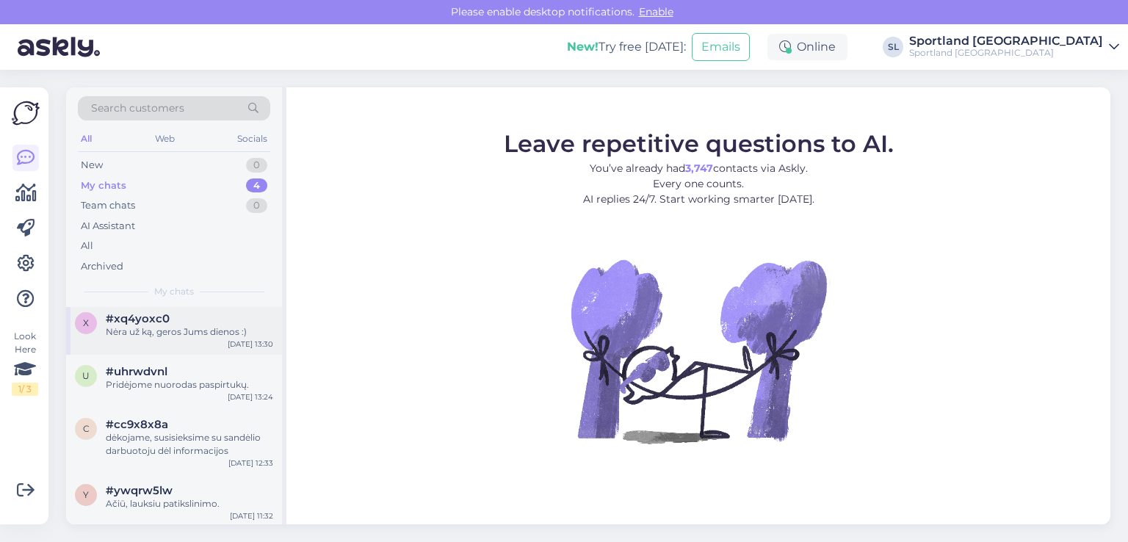
scroll to position [7, 0]
click at [173, 384] on div "Pridėjome nuorodas paspirtukų." at bounding box center [189, 383] width 167 height 13
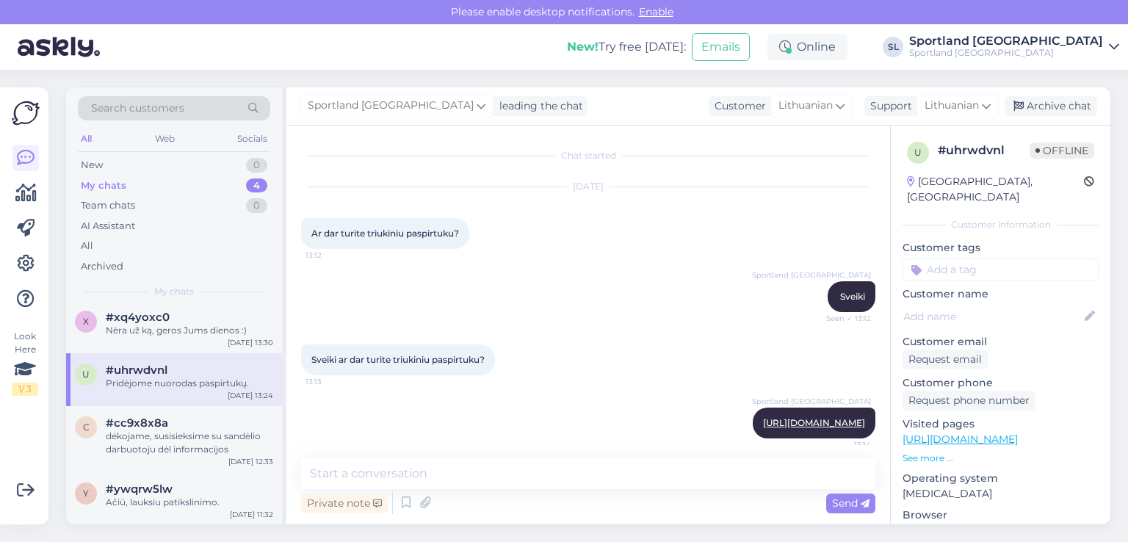
scroll to position [455, 0]
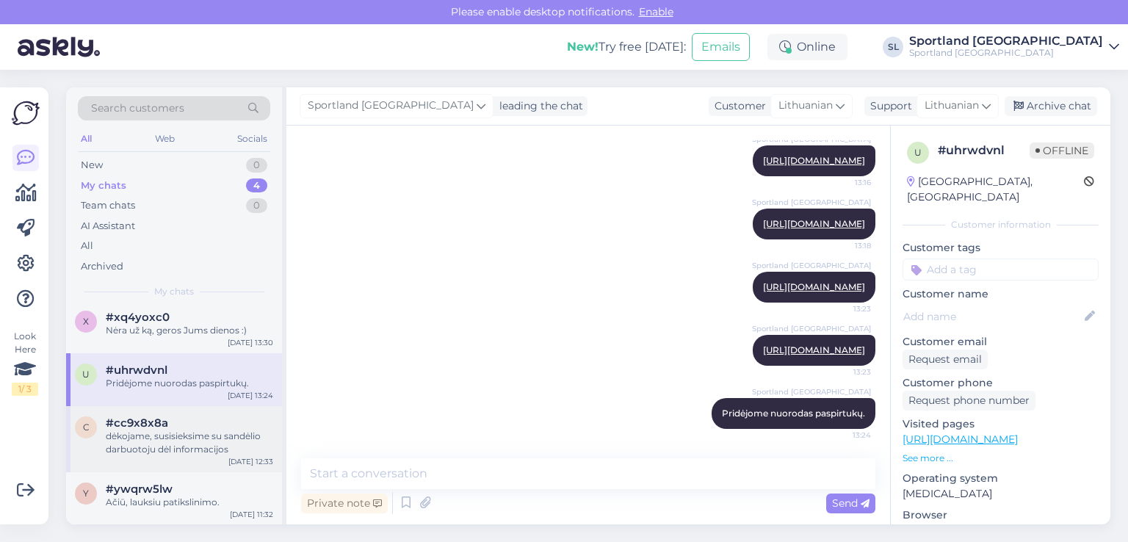
click at [167, 432] on div "dėkojame, susisieksime su sandėlio darbuotoju dėl informacijos" at bounding box center [189, 442] width 167 height 26
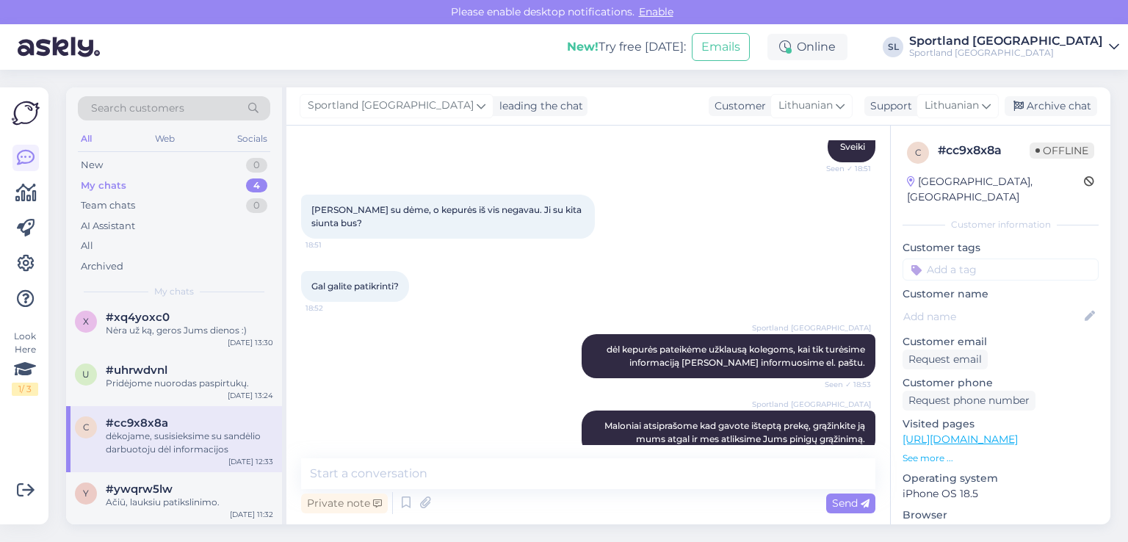
scroll to position [1263, 0]
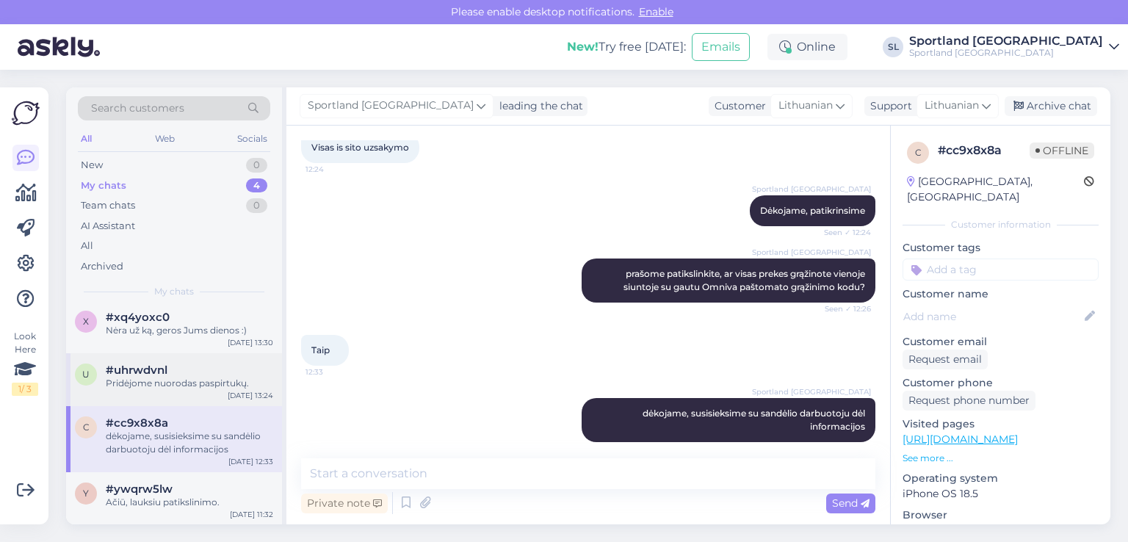
click at [170, 377] on div "Pridėjome nuorodas paspirtukų." at bounding box center [189, 383] width 167 height 13
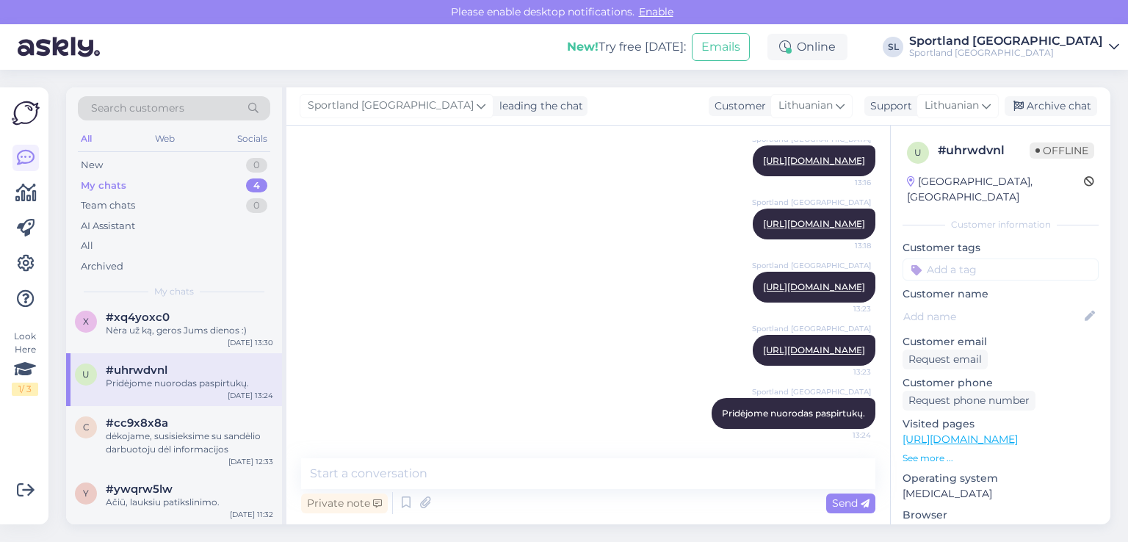
scroll to position [454, 0]
click at [126, 338] on div "x #xq4yoxc0 Nėra už ką, geros Jums dienos :) Aug 19 13:30" at bounding box center [174, 326] width 216 height 53
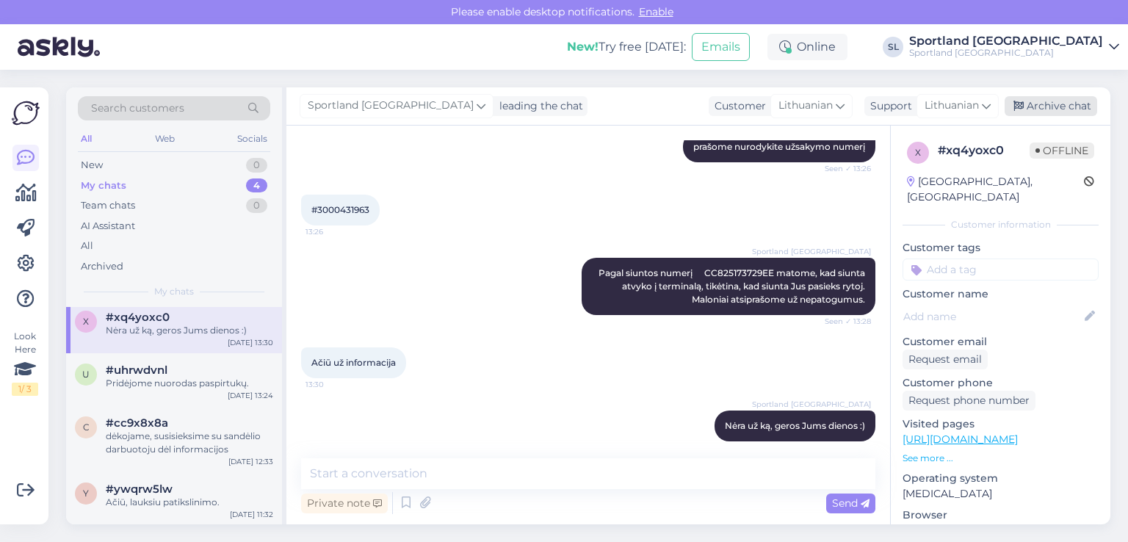
click at [1084, 104] on div "Archive chat" at bounding box center [1050, 106] width 92 height 20
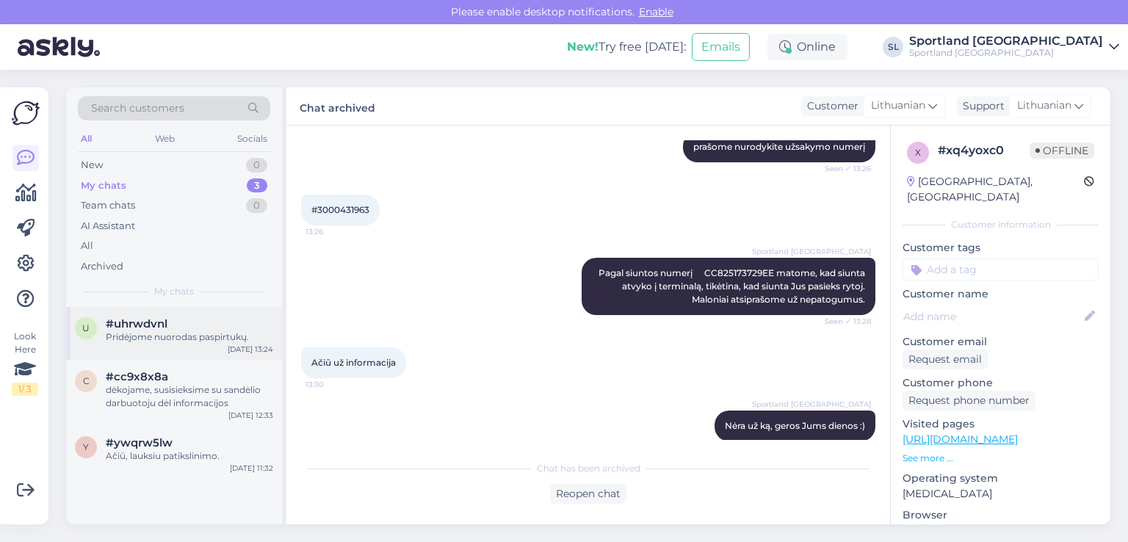
click at [211, 327] on div "#uhrwdvnl" at bounding box center [189, 323] width 167 height 13
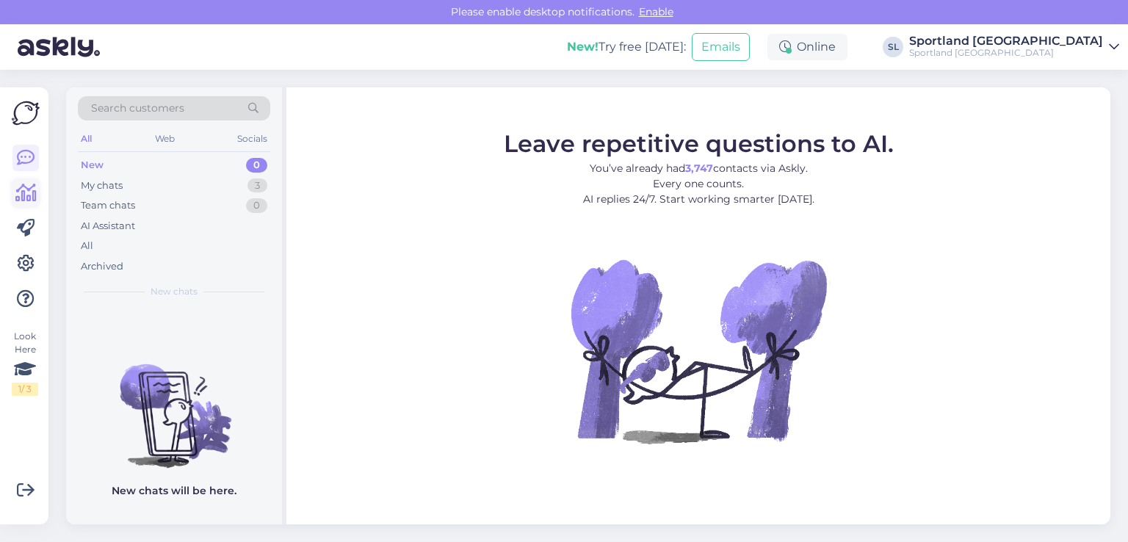
click at [20, 201] on icon at bounding box center [25, 193] width 21 height 18
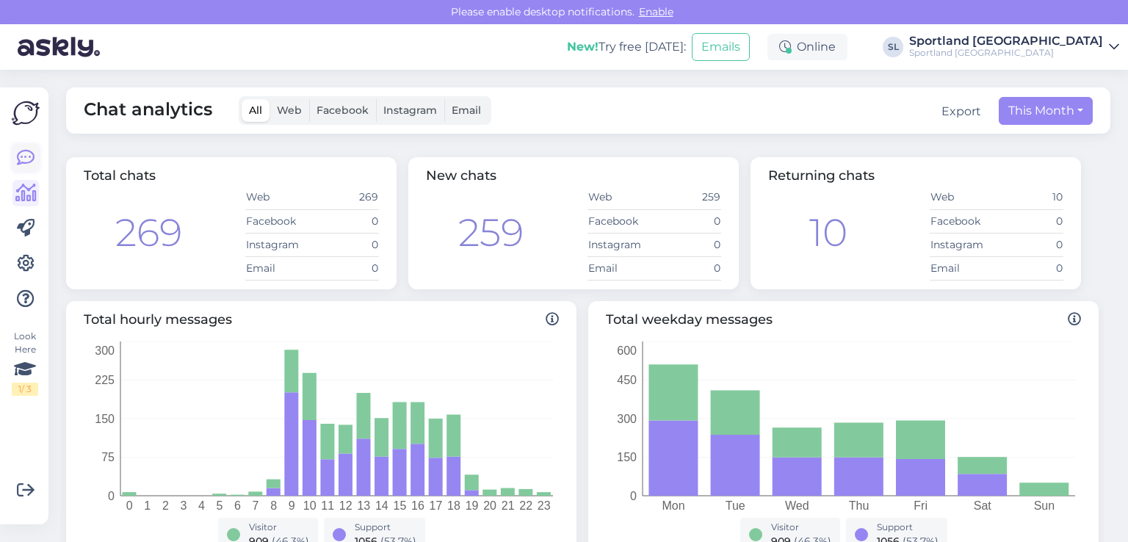
click at [18, 156] on icon at bounding box center [26, 158] width 18 height 18
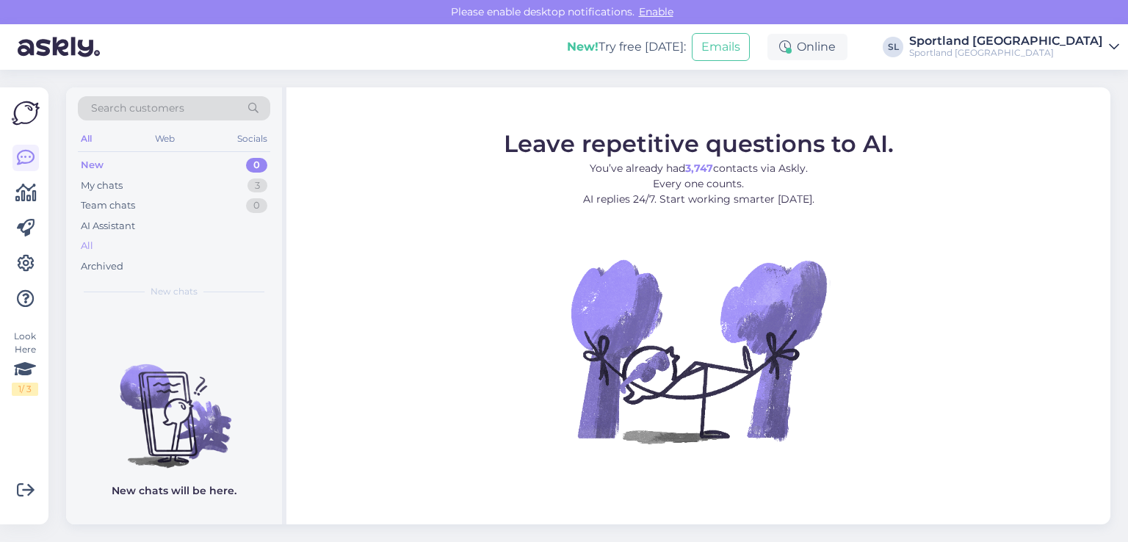
click at [98, 246] on div "All" at bounding box center [174, 246] width 192 height 21
click at [94, 242] on div "All" at bounding box center [174, 246] width 192 height 21
click at [112, 250] on div "All" at bounding box center [174, 246] width 192 height 21
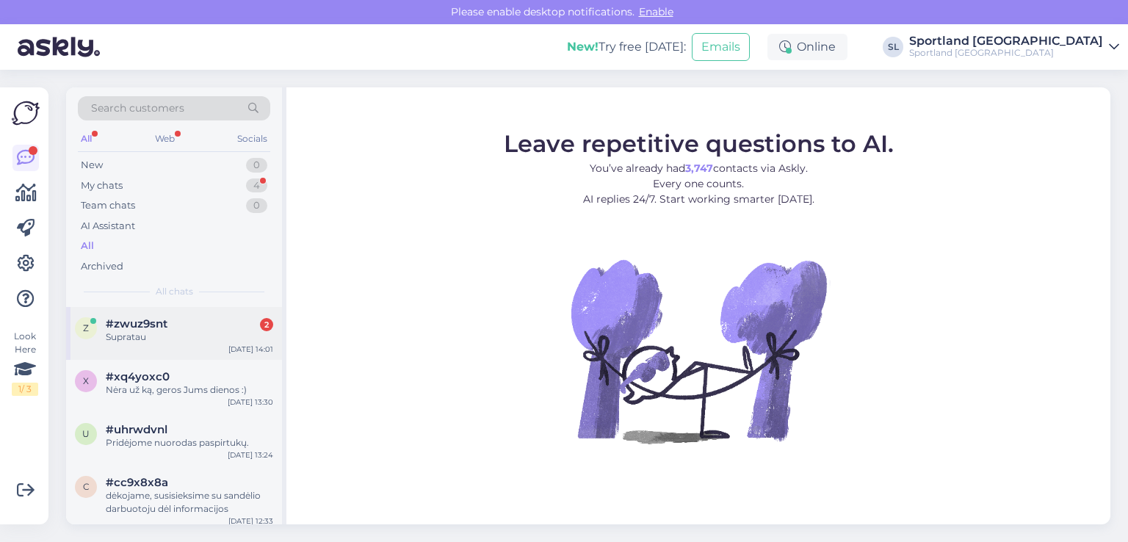
click at [167, 330] on div "Supratau" at bounding box center [189, 336] width 167 height 13
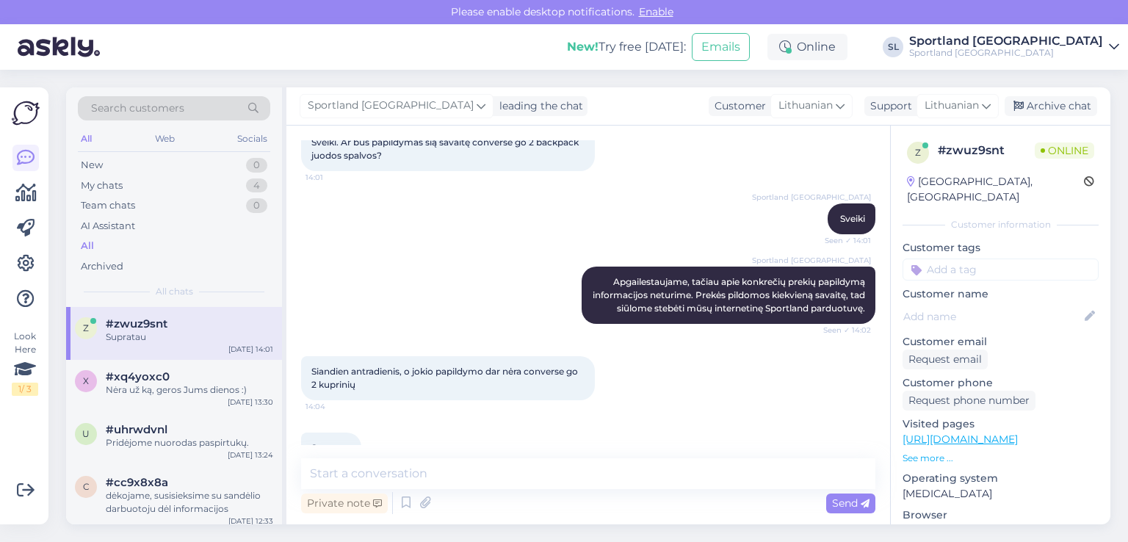
scroll to position [933, 0]
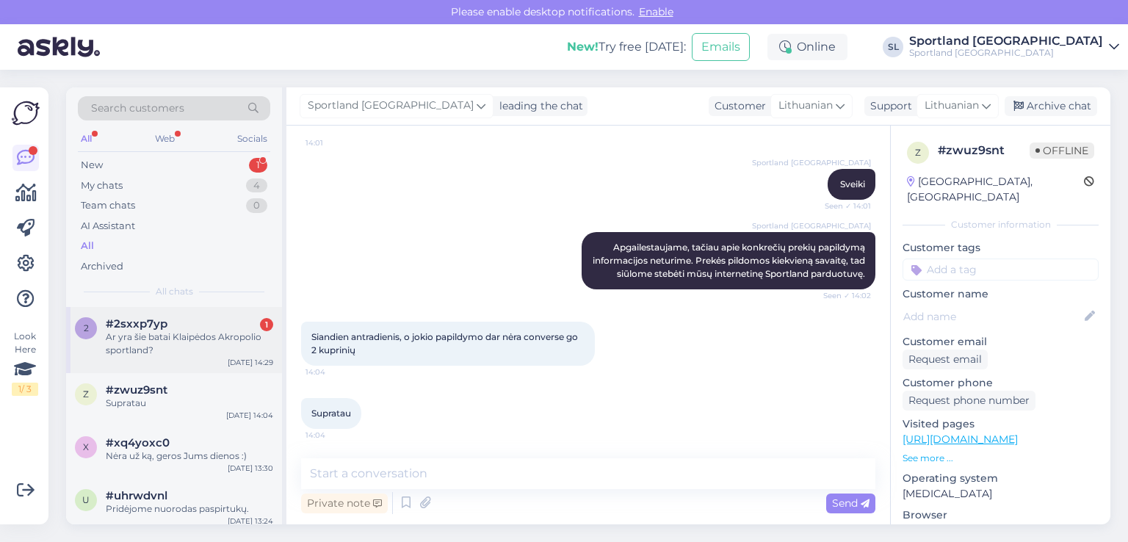
click at [146, 338] on div "Ar yra šie batai Klaipėdos Akropolio sportland?" at bounding box center [189, 343] width 167 height 26
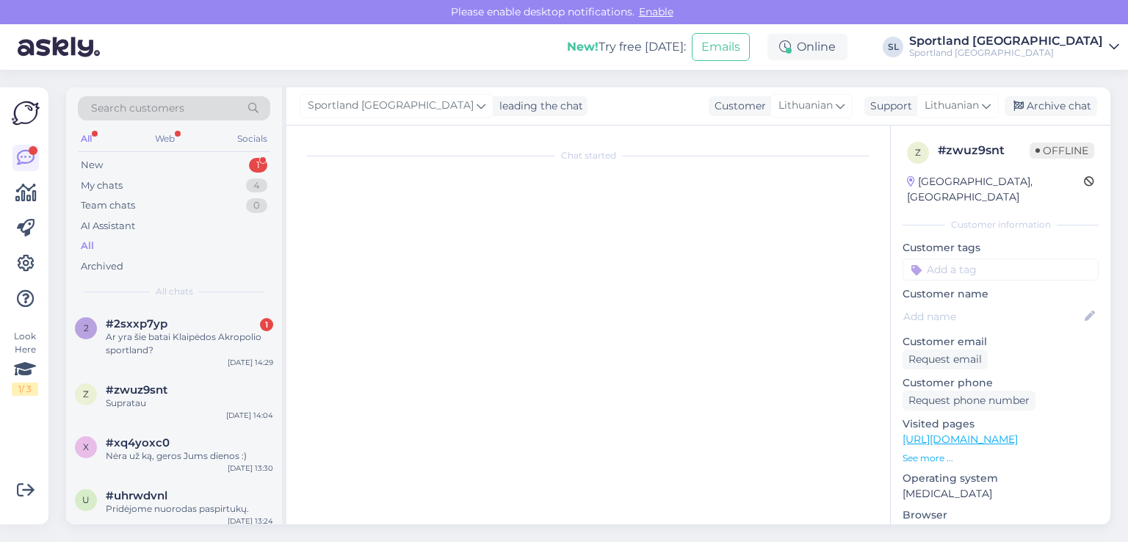
scroll to position [0, 0]
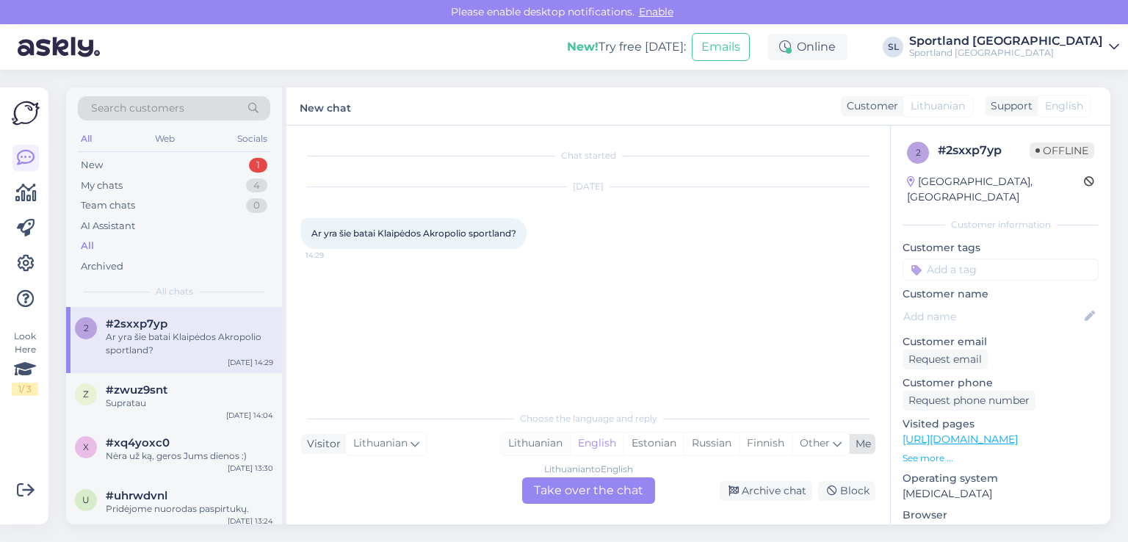
click at [523, 443] on div "Lithuanian" at bounding box center [535, 443] width 69 height 22
click at [573, 488] on div "Lithuanian to Lithuanian Take over the chat" at bounding box center [588, 490] width 133 height 26
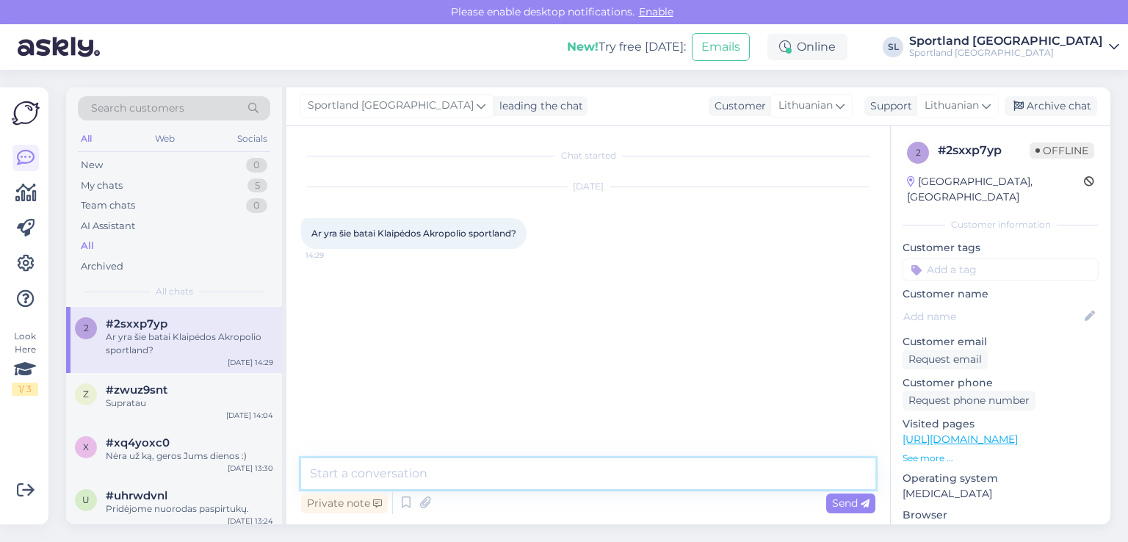
click at [547, 460] on textarea at bounding box center [588, 473] width 574 height 31
type textarea "Sveiki"
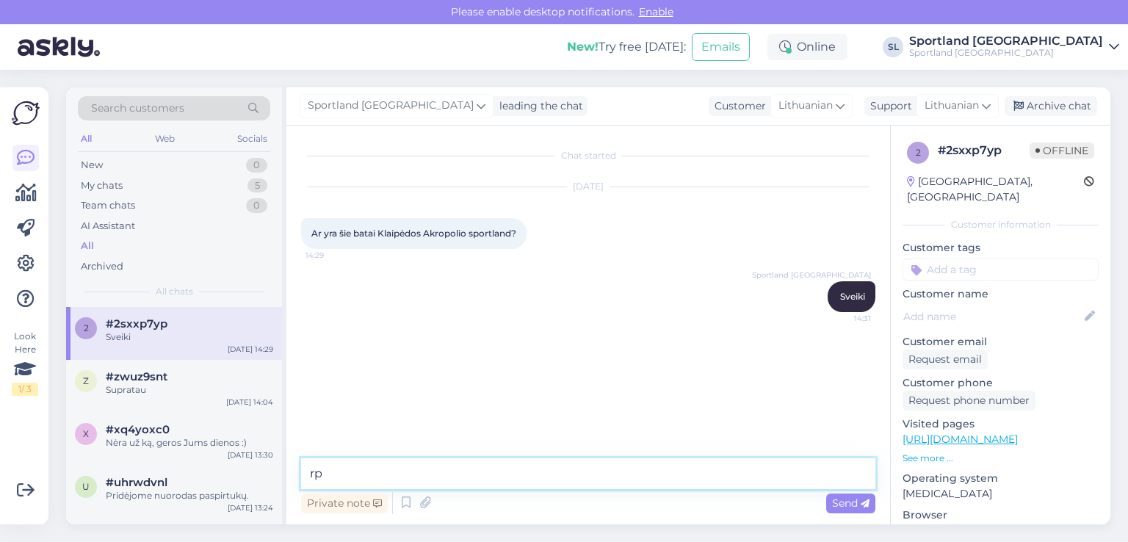
type textarea "r"
type textarea "prašome nurodykite, kuri prekė domina"
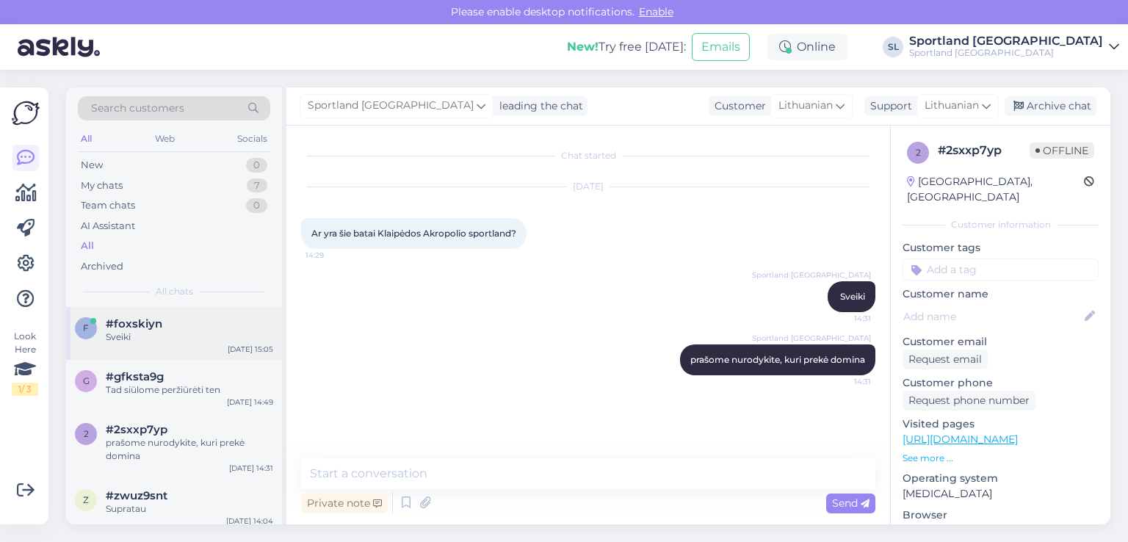
click at [197, 323] on div "#foxskiyn" at bounding box center [189, 323] width 167 height 13
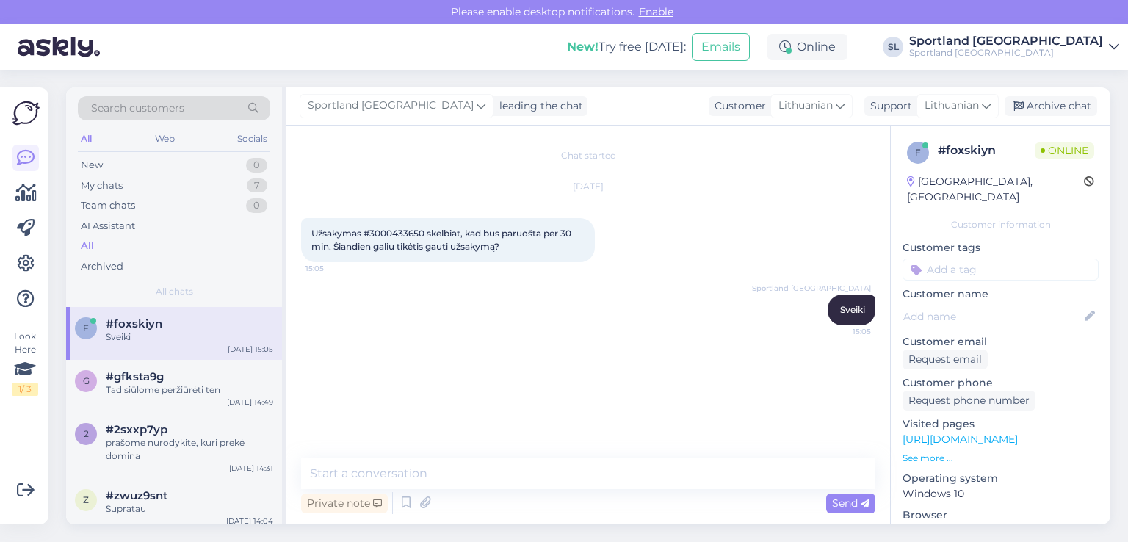
click at [395, 233] on span "Užsakymas #3000433650 skelbiat, kad bus paruošta per 30 min. Šiandien galiu tik…" at bounding box center [442, 240] width 262 height 24
copy span "3000433650"
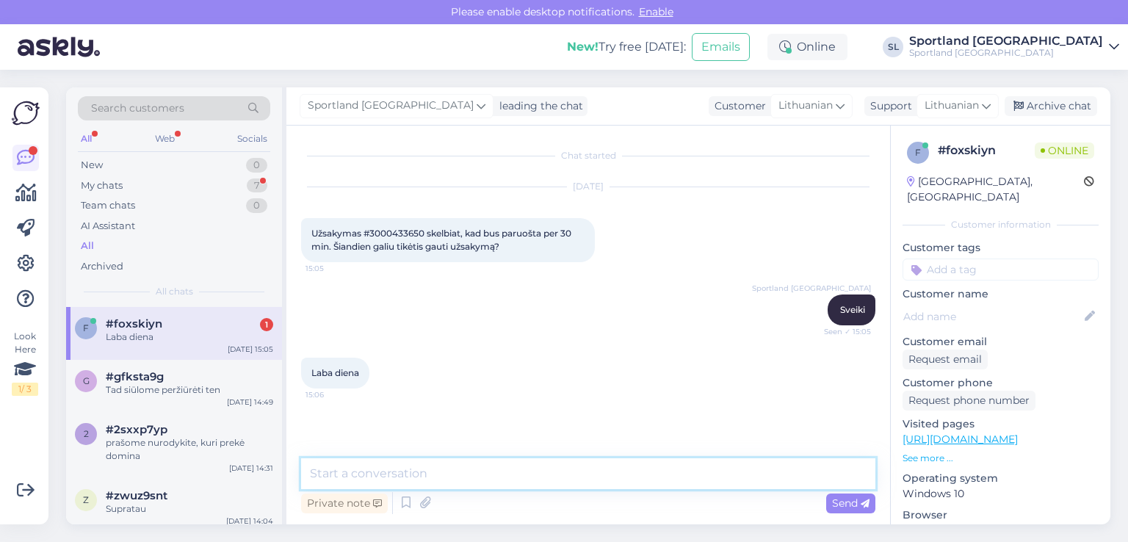
click at [575, 482] on textarea at bounding box center [588, 473] width 574 height 31
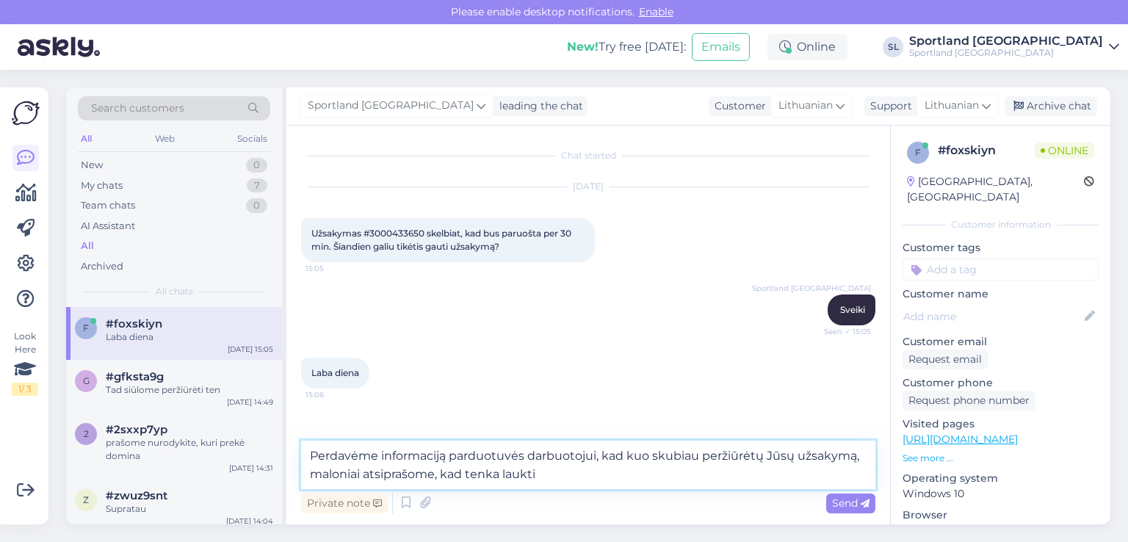
type textarea "Perdavėme informaciją parduotuvės darbuotojui, kad kuo skubiau peržiūrėtų Jūsų …"
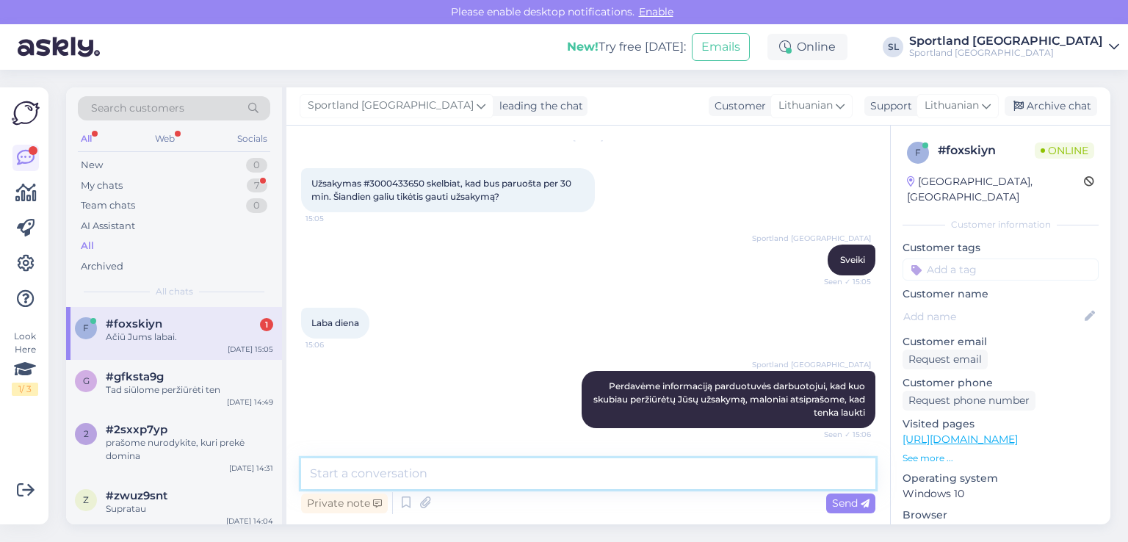
scroll to position [112, 0]
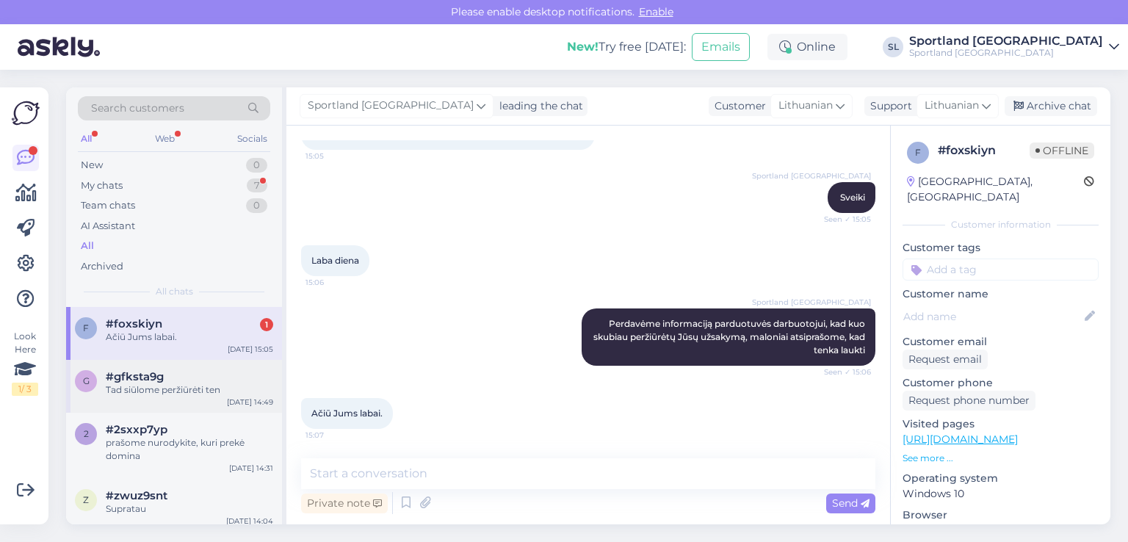
click at [159, 385] on div "Tad siūlome peržiūrėti ten" at bounding box center [189, 389] width 167 height 13
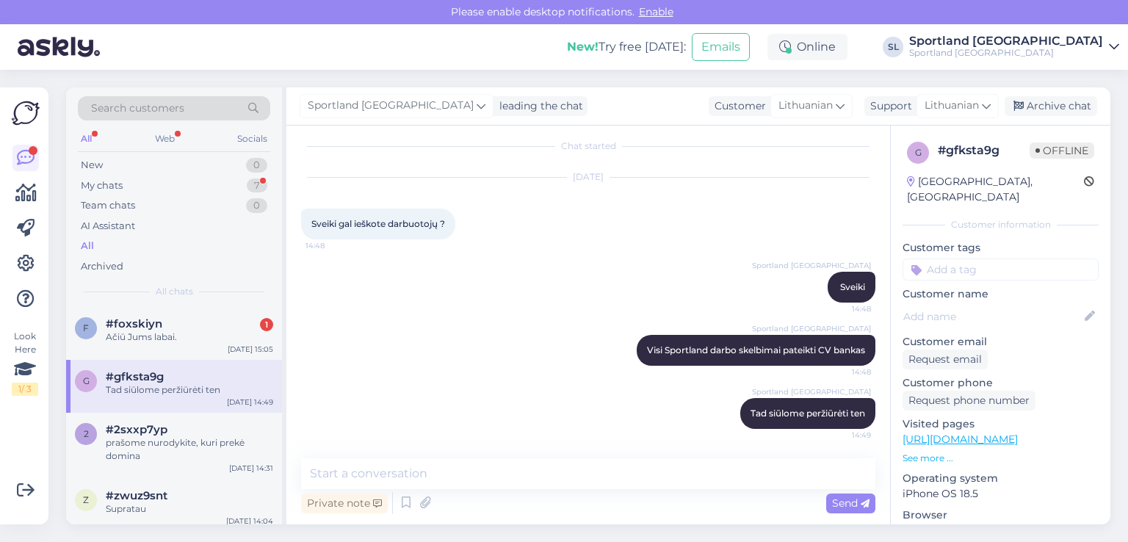
scroll to position [10, 0]
click at [167, 344] on div "f #foxskiyn 1 Ačiū Jums labai. Aug 19 15:05" at bounding box center [174, 333] width 216 height 53
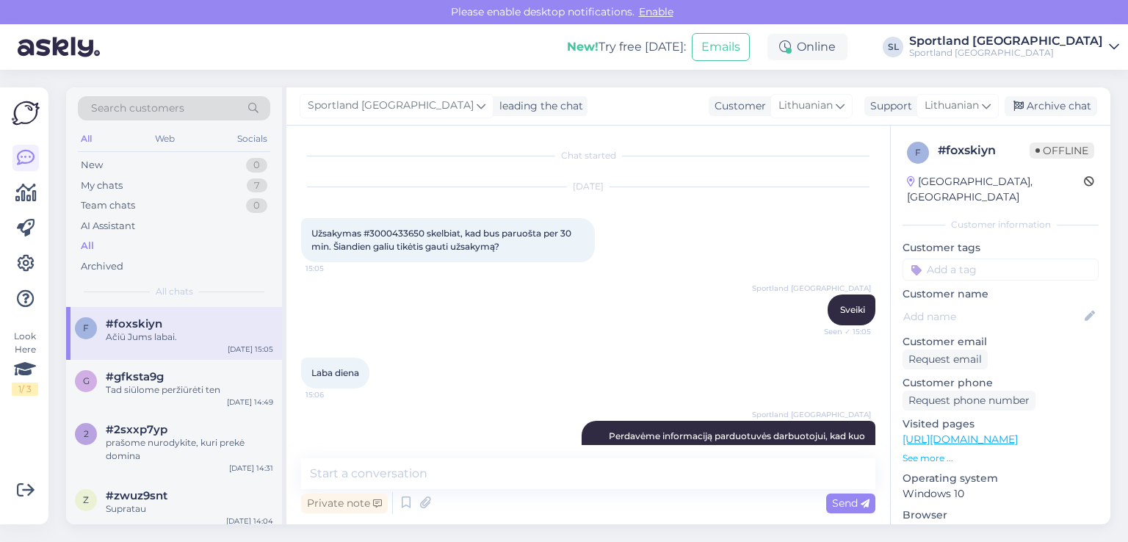
scroll to position [31, 0]
